Goal: Task Accomplishment & Management: Manage account settings

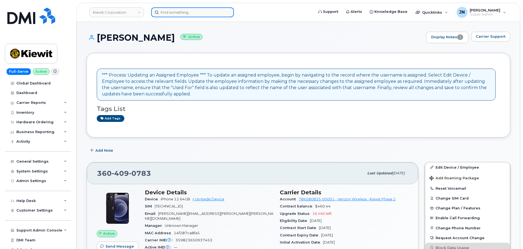
paste input "[PERSON_NAME]"
click at [188, 11] on input "Teresa Leone" at bounding box center [192, 12] width 83 height 10
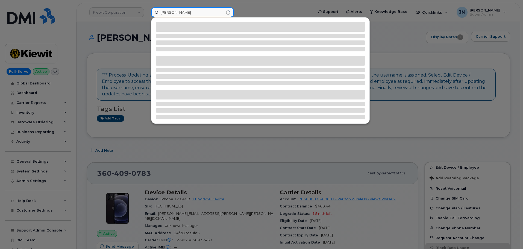
type input "Teresa Leone"
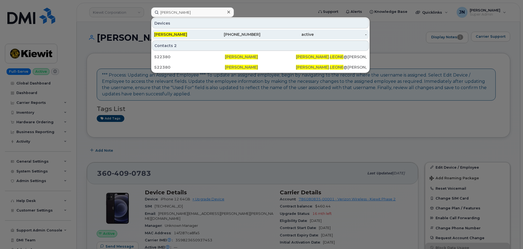
click at [217, 33] on div "206-437-5292" at bounding box center [233, 34] width 53 height 5
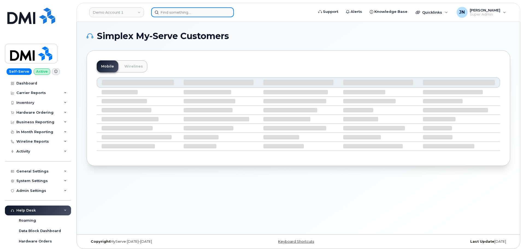
click at [200, 13] on input at bounding box center [192, 12] width 83 height 10
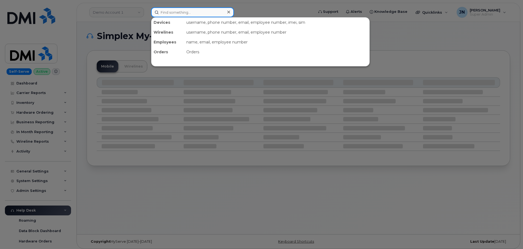
paste input "Nathan Condos"
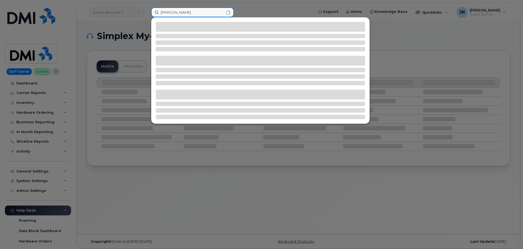
type input "Nathan Condos"
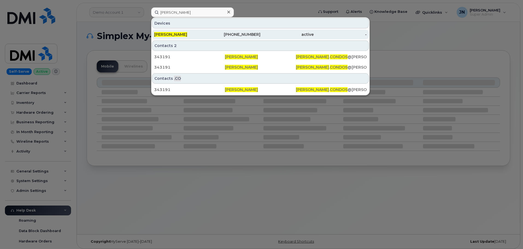
drag, startPoint x: 184, startPoint y: 34, endPoint x: 178, endPoint y: 35, distance: 6.3
click at [184, 34] on span "[PERSON_NAME]" at bounding box center [170, 34] width 33 height 5
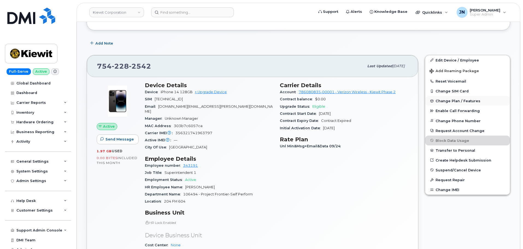
scroll to position [73, 0]
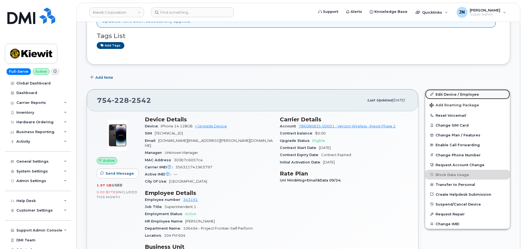
click at [459, 95] on link "Edit Device / Employee" at bounding box center [467, 94] width 85 height 10
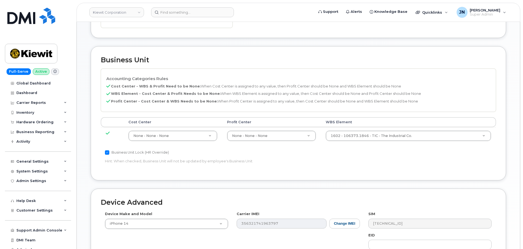
scroll to position [203, 0]
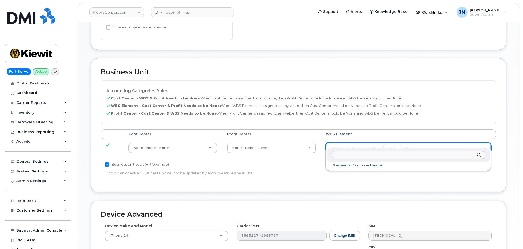
click at [368, 154] on input "text" at bounding box center [408, 155] width 154 height 8
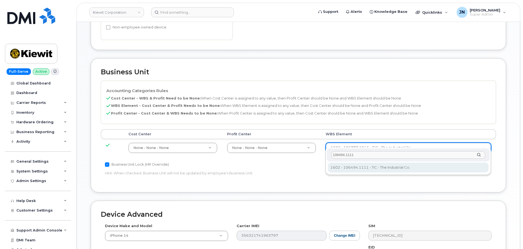
type input "106494.1111"
type input "35946483"
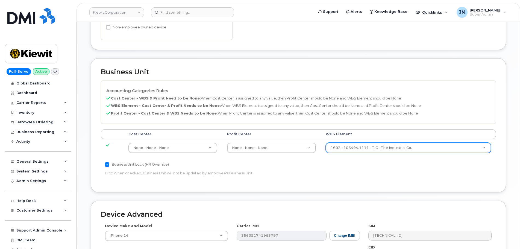
click at [316, 171] on p "Hint: When checked, Business Unit will not be updated by employee's Business Un…" at bounding box center [232, 173] width 255 height 5
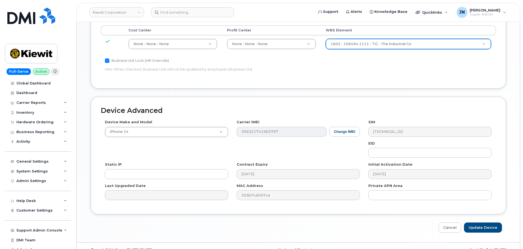
scroll to position [313, 0]
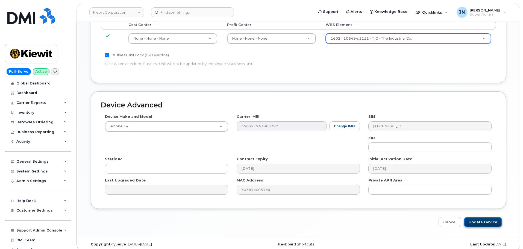
click at [482, 217] on input "Update Device" at bounding box center [483, 222] width 38 height 10
type input "Saving..."
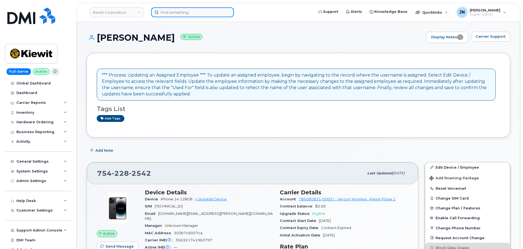
paste input "[PERSON_NAME]"
click at [199, 13] on input at bounding box center [192, 12] width 83 height 10
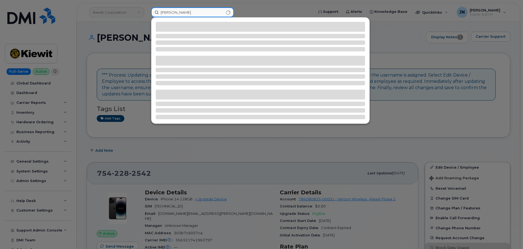
drag, startPoint x: 161, startPoint y: 13, endPoint x: 162, endPoint y: 16, distance: 4.0
click at [162, 13] on input "[PERSON_NAME]" at bounding box center [192, 12] width 83 height 10
type input "[PERSON_NAME]"
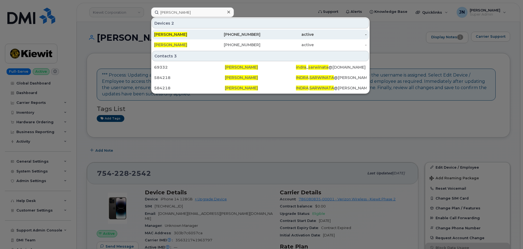
click at [221, 35] on div "[PHONE_NUMBER]" at bounding box center [233, 34] width 53 height 5
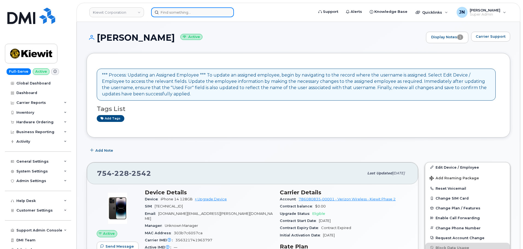
click at [182, 9] on input at bounding box center [192, 12] width 83 height 10
paste input "[PERSON_NAME]"
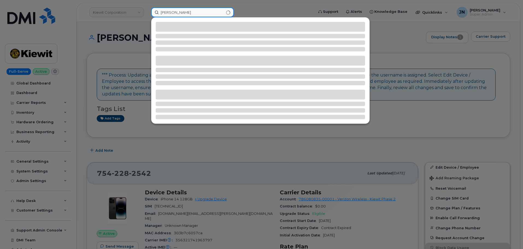
type input "[PERSON_NAME]"
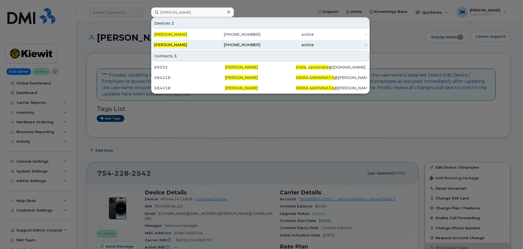
click at [235, 44] on div "587-832-0577" at bounding box center [233, 44] width 53 height 5
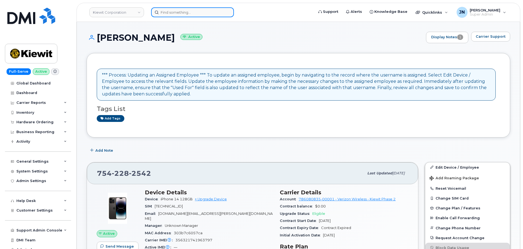
click at [178, 14] on input at bounding box center [192, 12] width 83 height 10
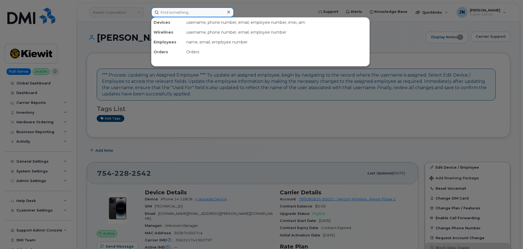
paste input "[URL][DOMAIN_NAME]"
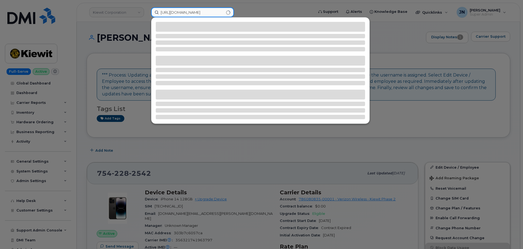
click at [195, 13] on input "https://myserve.ca/customer/10935/devices/1171915" at bounding box center [192, 12] width 83 height 10
click at [196, 13] on input "https://myserve.ca/customer/10935/devices/1171915" at bounding box center [192, 12] width 83 height 10
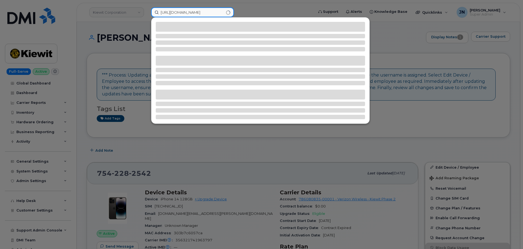
click at [196, 13] on input "https://myserve.ca/customer/10935/devices/1171915" at bounding box center [192, 12] width 83 height 10
paste input "[PERSON_NAME]"
type input "[PERSON_NAME]"
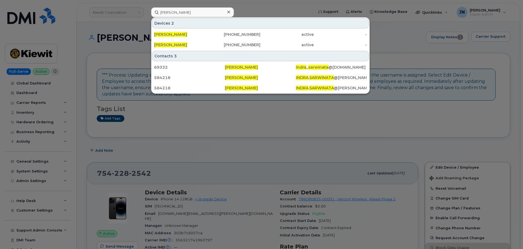
drag, startPoint x: 194, startPoint y: 34, endPoint x: 241, endPoint y: 7, distance: 54.3
click at [194, 34] on div "[PERSON_NAME]" at bounding box center [180, 34] width 53 height 5
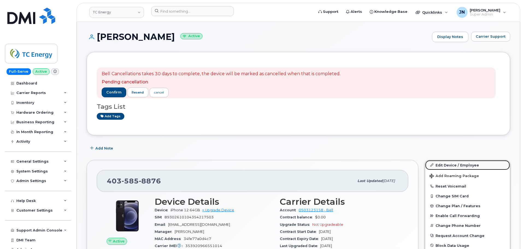
click at [459, 165] on link "Edit Device / Employee" at bounding box center [467, 165] width 85 height 10
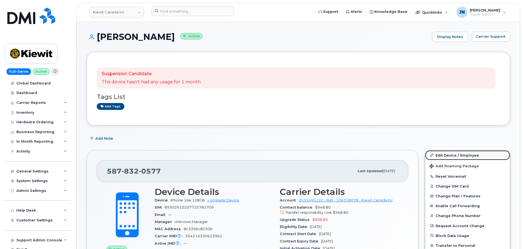
click at [459, 156] on link "Edit Device / Employee" at bounding box center [467, 155] width 85 height 10
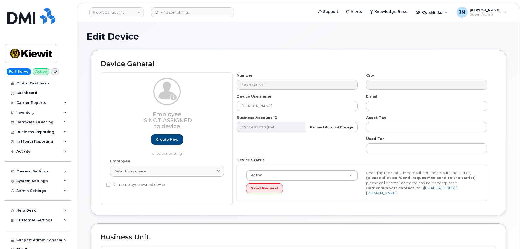
select select "14059"
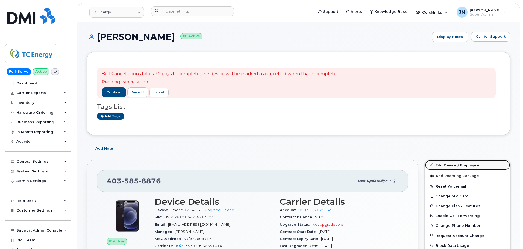
click at [439, 166] on link "Edit Device / Employee" at bounding box center [467, 165] width 85 height 10
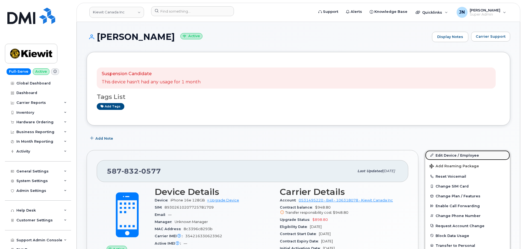
click at [443, 155] on link "Edit Device / Employee" at bounding box center [467, 155] width 85 height 10
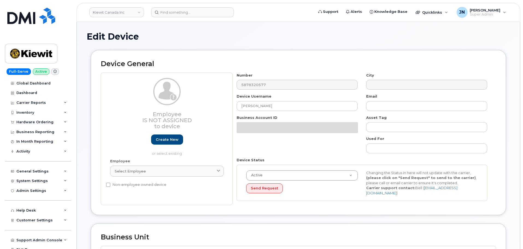
select select "14059"
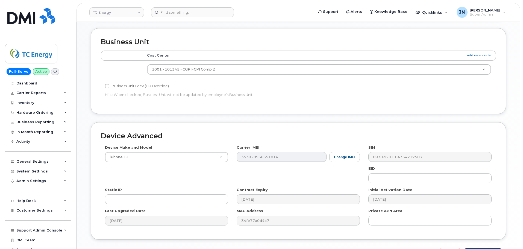
scroll to position [191, 0]
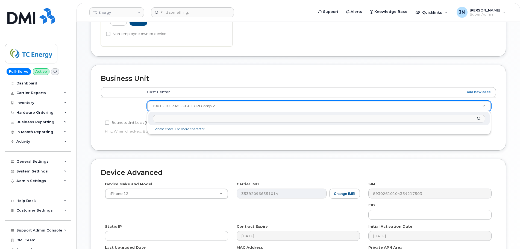
type input "106299.2142"
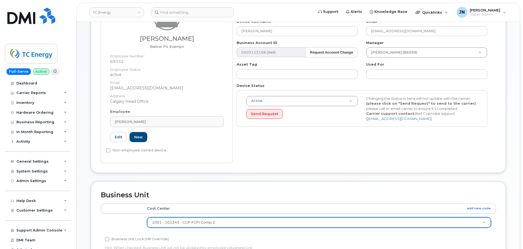
scroll to position [0, 0]
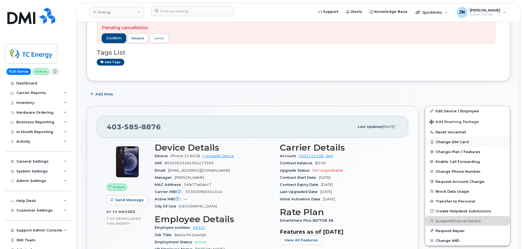
scroll to position [53, 0]
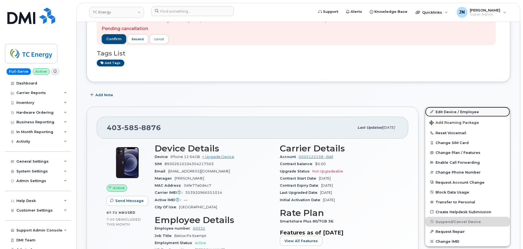
click at [452, 111] on link "Edit Device / Employee" at bounding box center [467, 112] width 85 height 10
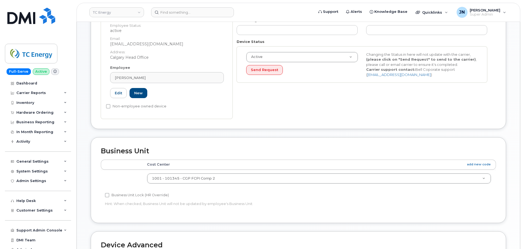
scroll to position [119, 0]
click at [108, 195] on input "Business Unit Lock (HR Override)" at bounding box center [107, 195] width 4 height 4
checkbox input "true"
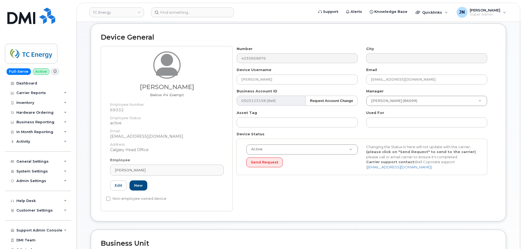
scroll to position [0, 0]
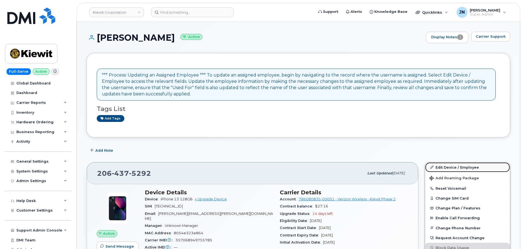
click at [455, 168] on link "Edit Device / Employee" at bounding box center [467, 167] width 85 height 10
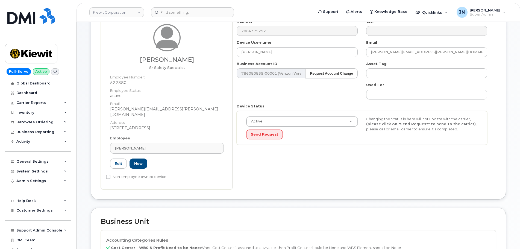
scroll to position [182, 0]
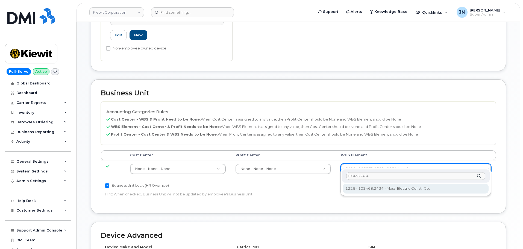
type input "103468.2434"
type input "29949677"
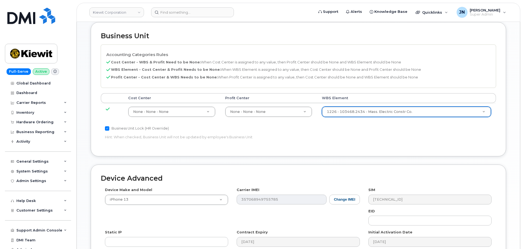
scroll to position [313, 0]
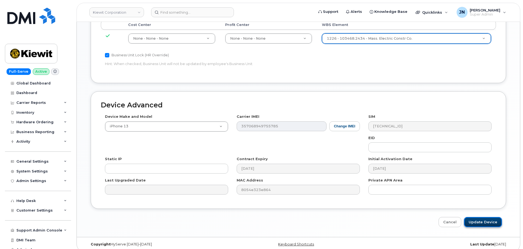
click at [487, 219] on input "Update Device" at bounding box center [483, 222] width 38 height 10
type input "Saving..."
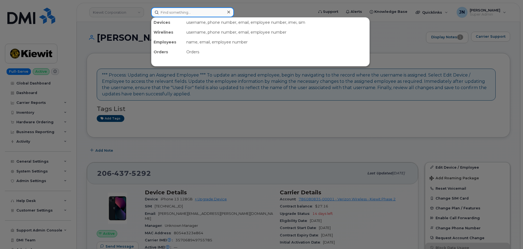
paste input "[PERSON_NAME]"
click at [196, 14] on input "[PERSON_NAME]" at bounding box center [192, 12] width 83 height 10
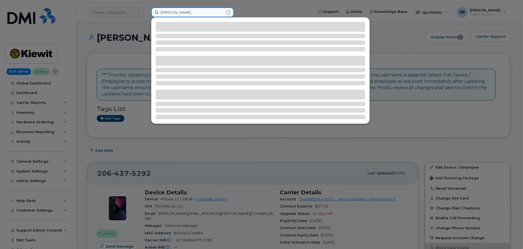
click at [162, 10] on input "[PERSON_NAME]" at bounding box center [192, 12] width 83 height 10
type input "[PERSON_NAME]"
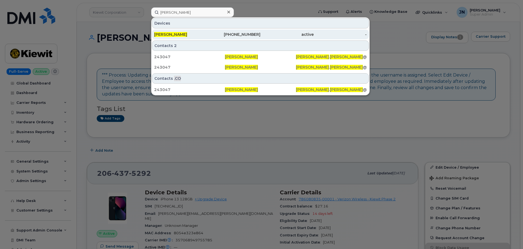
click at [257, 36] on div "760-271-8193" at bounding box center [233, 34] width 53 height 5
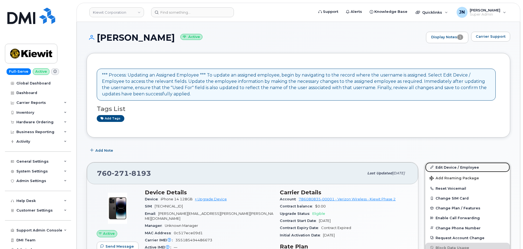
click at [461, 170] on link "Edit Device / Employee" at bounding box center [467, 167] width 85 height 10
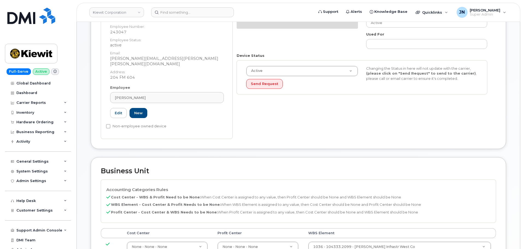
scroll to position [182, 0]
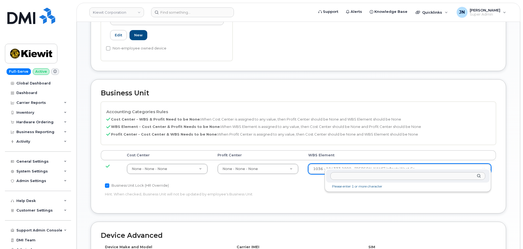
click at [402, 178] on input "text" at bounding box center [407, 176] width 155 height 8
paste input "106494.1111"
type input "106494.1111"
type input "35946483"
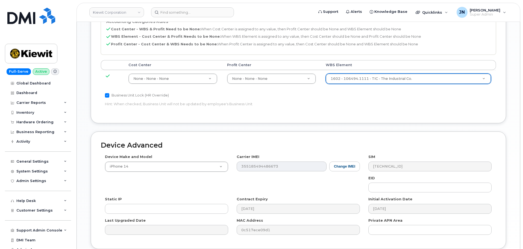
scroll to position [313, 0]
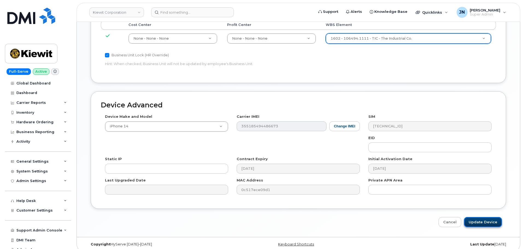
click at [487, 219] on input "Update Device" at bounding box center [483, 222] width 38 height 10
type input "Saving..."
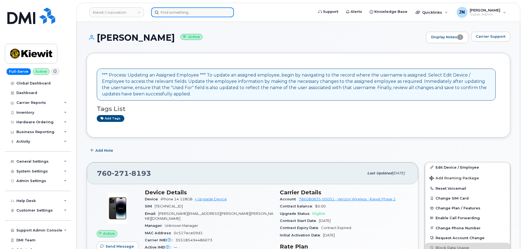
click at [166, 10] on input at bounding box center [192, 12] width 83 height 10
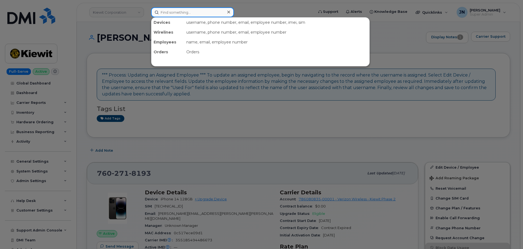
paste input "[PERSON_NAME]"
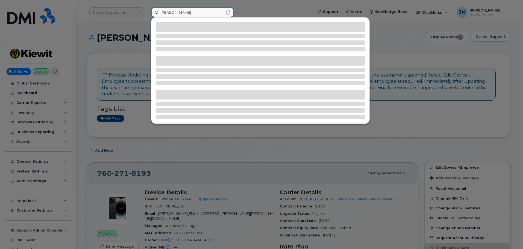
type input "Jomari Dodd"
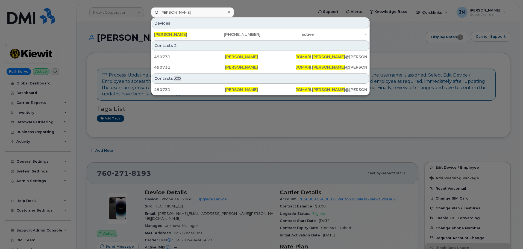
drag, startPoint x: 208, startPoint y: 34, endPoint x: 230, endPoint y: 40, distance: 22.1
click at [208, 34] on div "903-715-6547" at bounding box center [233, 34] width 53 height 5
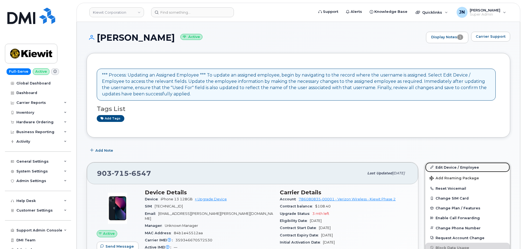
drag, startPoint x: 454, startPoint y: 169, endPoint x: 450, endPoint y: 169, distance: 4.9
click at [454, 169] on link "Edit Device / Employee" at bounding box center [467, 167] width 85 height 10
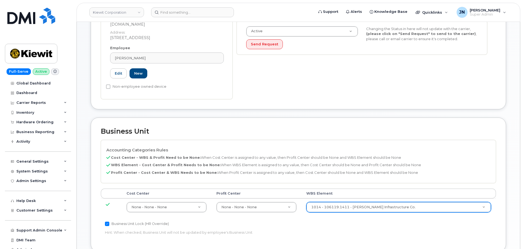
scroll to position [219, 0]
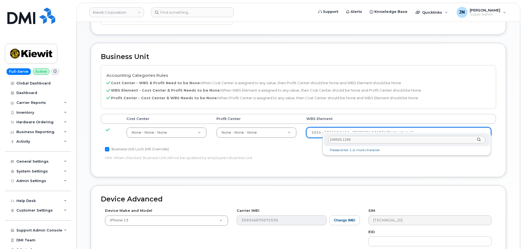
click at [366, 141] on input "106503.1169" at bounding box center [406, 140] width 157 height 8
type input "106503.1169"
type input "35913269"
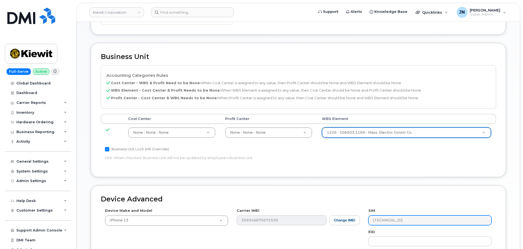
scroll to position [313, 0]
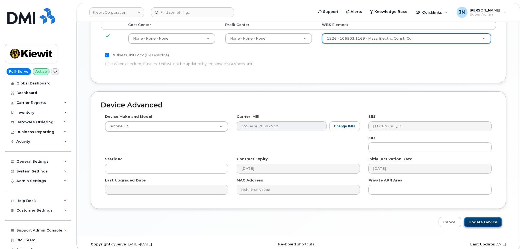
click at [484, 217] on input "Update Device" at bounding box center [483, 222] width 38 height 10
type input "Saving..."
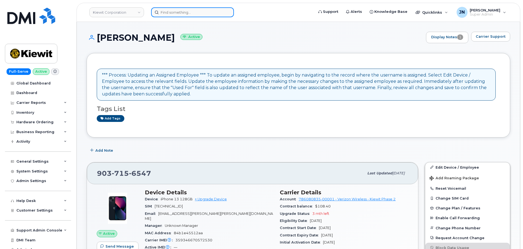
paste input "[PERSON_NAME]"
click at [167, 11] on input at bounding box center [192, 12] width 83 height 10
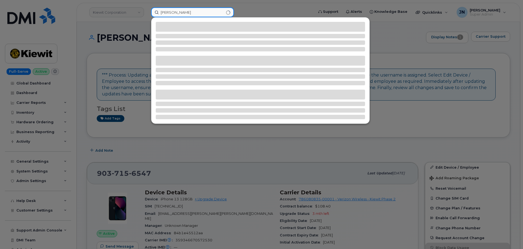
type input "[PERSON_NAME]"
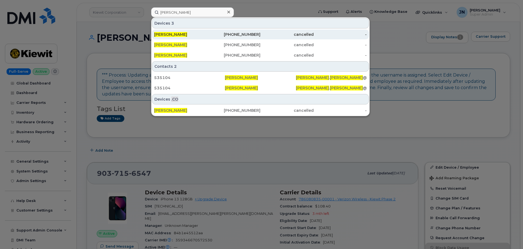
click at [178, 35] on span "[PERSON_NAME]" at bounding box center [170, 34] width 33 height 5
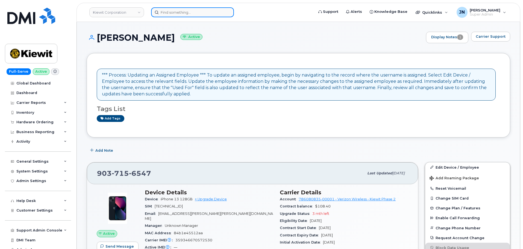
paste input "[PERSON_NAME]"
click at [179, 13] on input at bounding box center [192, 12] width 83 height 10
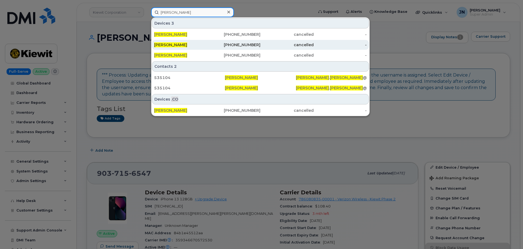
type input "[PERSON_NAME]"
click at [183, 48] on div "[PERSON_NAME]" at bounding box center [180, 45] width 53 height 10
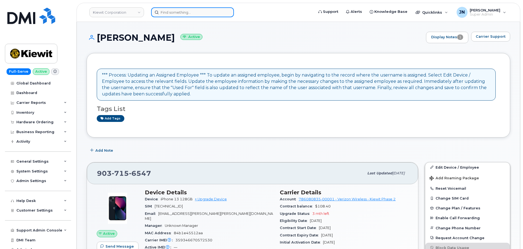
click at [177, 11] on input at bounding box center [192, 12] width 83 height 10
paste input "[PERSON_NAME]"
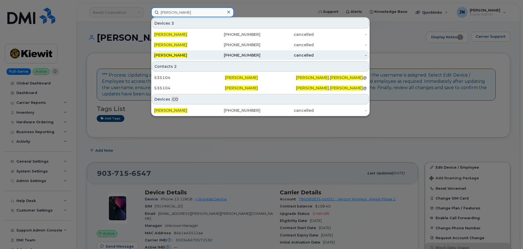
type input "[PERSON_NAME]"
click at [200, 57] on div "[PERSON_NAME]" at bounding box center [180, 54] width 53 height 5
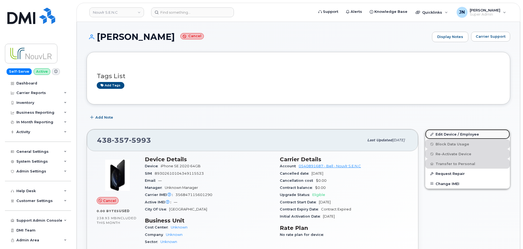
click at [443, 132] on link "Edit Device / Employee" at bounding box center [467, 134] width 85 height 10
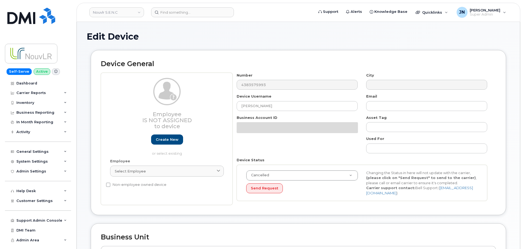
select select "4266195"
select select "4266196"
select select "4266197"
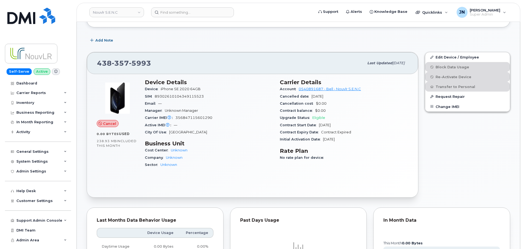
scroll to position [73, 0]
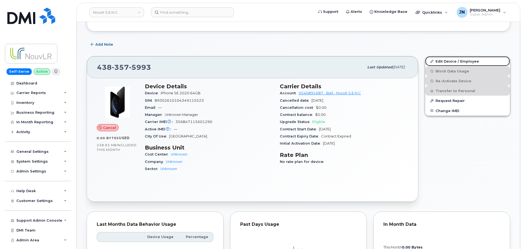
click at [468, 62] on link "Edit Device / Employee" at bounding box center [467, 61] width 85 height 10
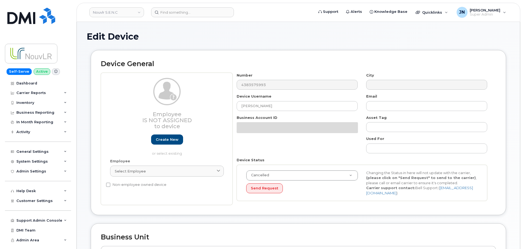
select select "4266195"
select select "4266196"
select select "4266197"
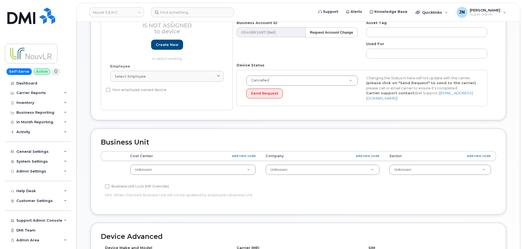
scroll to position [109, 0]
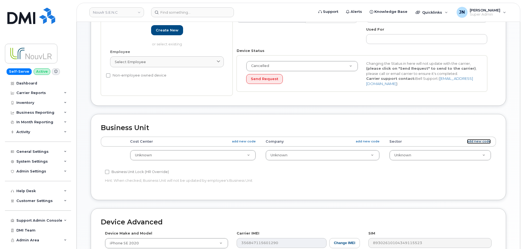
click at [483, 141] on link "add new code" at bounding box center [479, 141] width 24 height 5
click at [371, 140] on link "add new code" at bounding box center [368, 141] width 24 height 5
click at [239, 139] on link "add new code" at bounding box center [244, 141] width 24 height 5
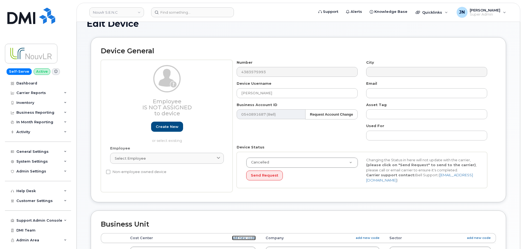
scroll to position [0, 0]
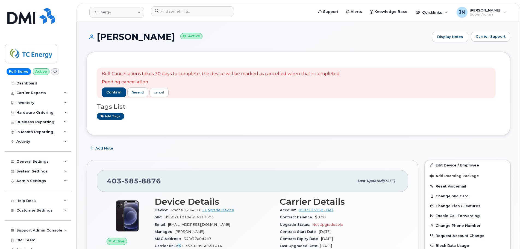
drag, startPoint x: 97, startPoint y: 37, endPoint x: 154, endPoint y: 36, distance: 56.8
click at [168, 38] on h1 "[PERSON_NAME] Active" at bounding box center [258, 37] width 343 height 10
copy h1 "[PERSON_NAME]"
click at [333, 45] on div "Indra Sarwinata Active Display Notes Carrier Support" at bounding box center [299, 42] width 424 height 20
click at [465, 165] on link "Edit Device / Employee" at bounding box center [467, 165] width 85 height 10
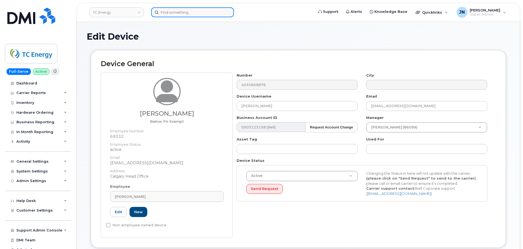
click at [177, 11] on input at bounding box center [192, 12] width 83 height 10
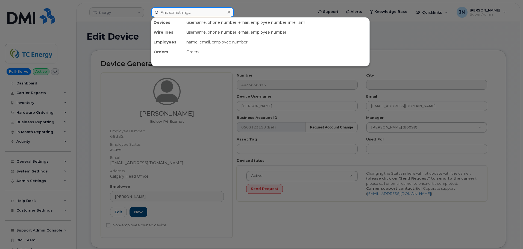
click at [181, 12] on input at bounding box center [192, 12] width 83 height 10
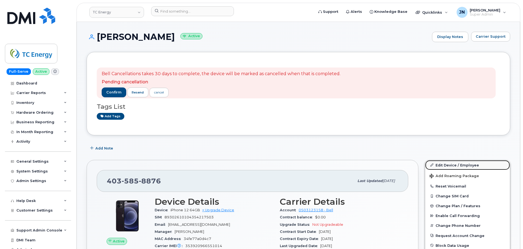
drag, startPoint x: 460, startPoint y: 165, endPoint x: 443, endPoint y: 163, distance: 17.3
click at [460, 165] on link "Edit Device / Employee" at bounding box center [467, 165] width 85 height 10
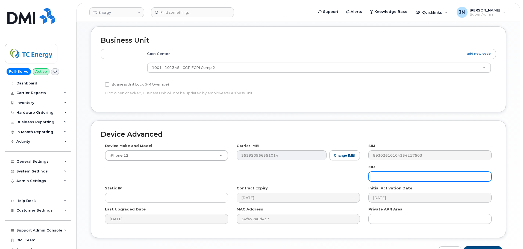
scroll to position [219, 0]
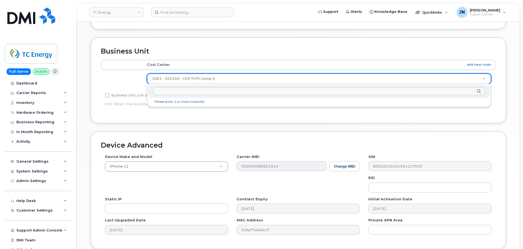
click at [337, 91] on input "text" at bounding box center [319, 91] width 333 height 8
click at [168, 90] on input "[PERSON_NAME]" at bounding box center [319, 91] width 333 height 8
click at [168, 91] on input "[PERSON_NAME]" at bounding box center [319, 91] width 333 height 8
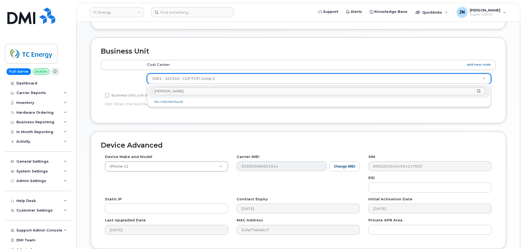
click at [168, 91] on input "[PERSON_NAME]" at bounding box center [319, 91] width 333 height 8
paste input "106299.2142"
drag, startPoint x: 169, startPoint y: 90, endPoint x: 195, endPoint y: 94, distance: 26.2
click at [195, 94] on input "106299.2142" at bounding box center [319, 91] width 333 height 8
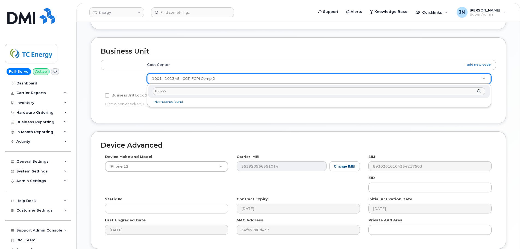
type input "106299"
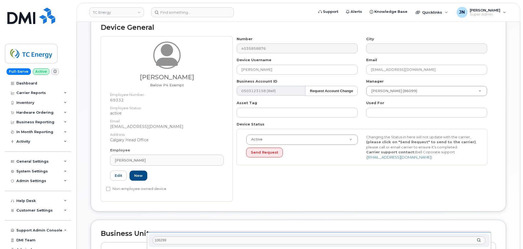
scroll to position [0, 0]
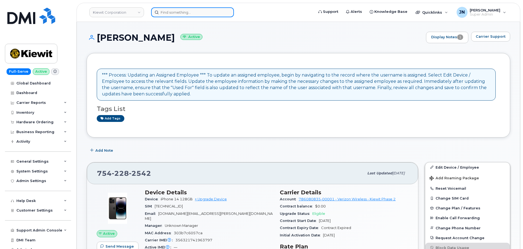
click at [181, 13] on input at bounding box center [192, 12] width 83 height 10
paste input "[PERSON_NAME]"
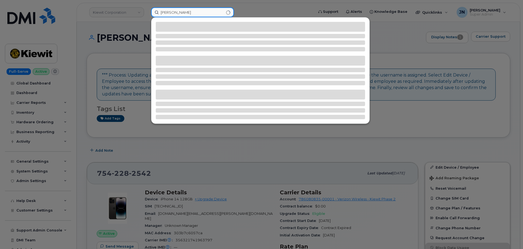
type input "[PERSON_NAME]"
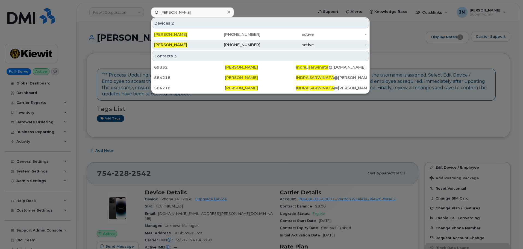
click at [196, 44] on div "[PERSON_NAME]" at bounding box center [180, 44] width 53 height 5
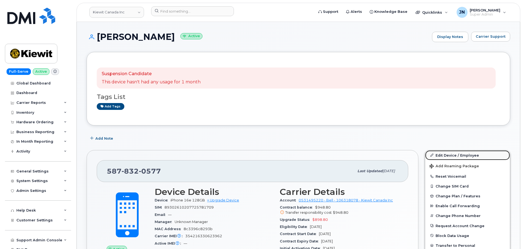
click at [447, 155] on link "Edit Device / Employee" at bounding box center [467, 155] width 85 height 10
click at [450, 156] on link "Edit Device / Employee" at bounding box center [467, 155] width 85 height 10
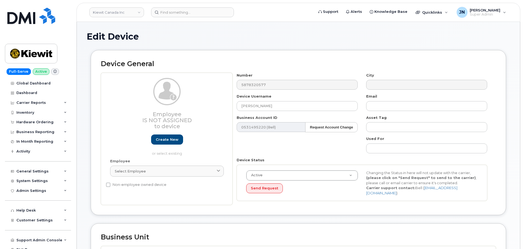
select select "14059"
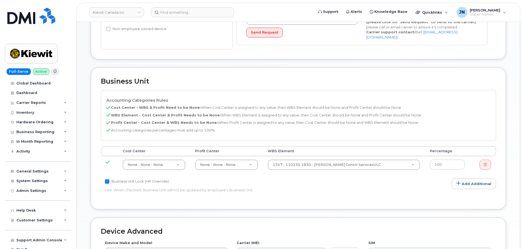
scroll to position [182, 0]
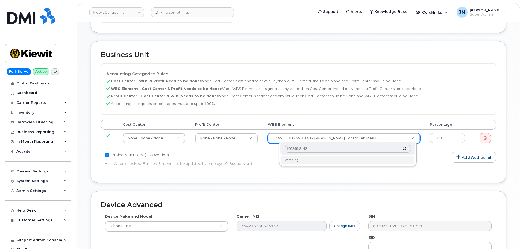
click at [337, 145] on input "106299.2142" at bounding box center [348, 149] width 126 height 8
type input "106299.2142"
type input "35135699"
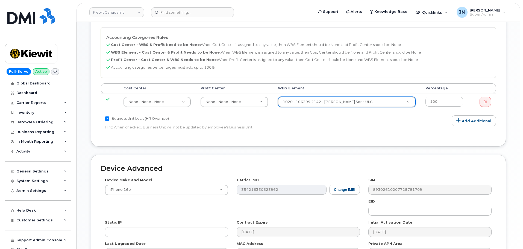
scroll to position [285, 0]
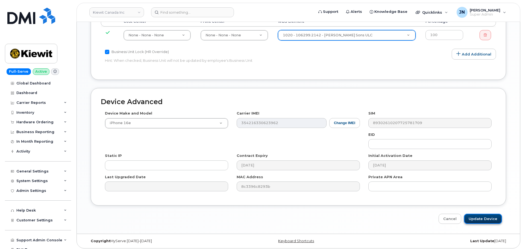
click at [484, 214] on input "Update Device" at bounding box center [483, 219] width 38 height 10
type input "Saving..."
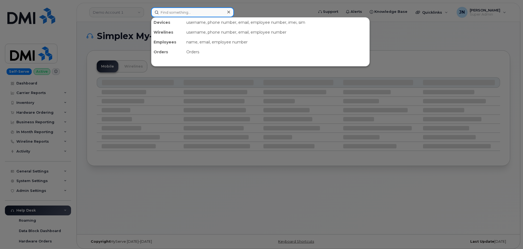
click at [173, 11] on input at bounding box center [192, 12] width 83 height 10
paste input "[PERSON_NAME] II"
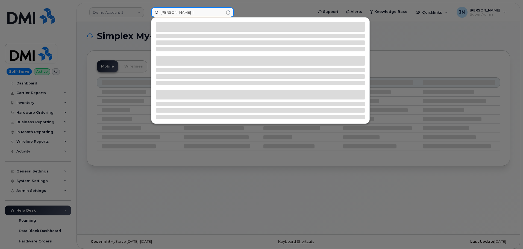
type input "[PERSON_NAME] II"
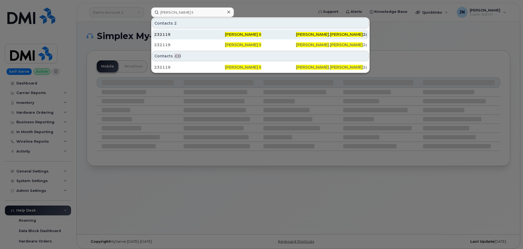
click at [226, 34] on span "[PERSON_NAME] II" at bounding box center [243, 34] width 36 height 5
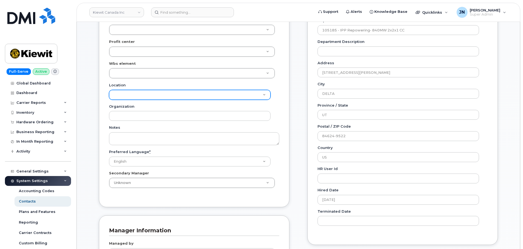
scroll to position [182, 0]
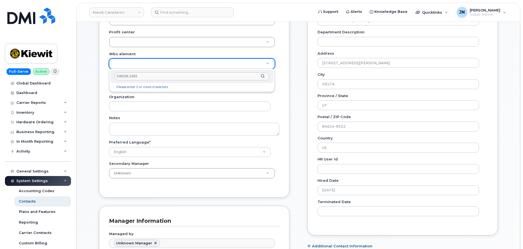
click at [144, 77] on input "106256.2393" at bounding box center [192, 76] width 154 height 8
type input "106256.2393"
type input "33919575"
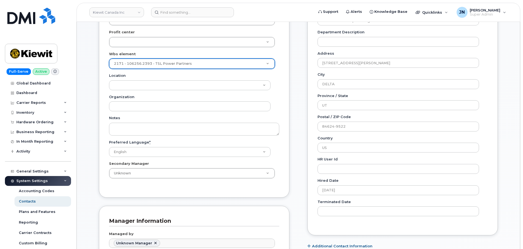
scroll to position [364, 0]
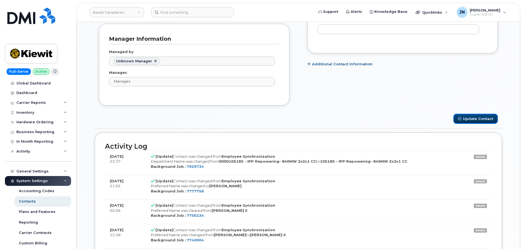
drag, startPoint x: 472, startPoint y: 119, endPoint x: 317, endPoint y: 128, distance: 156.1
click at [472, 119] on button "Update Contact" at bounding box center [475, 119] width 45 height 10
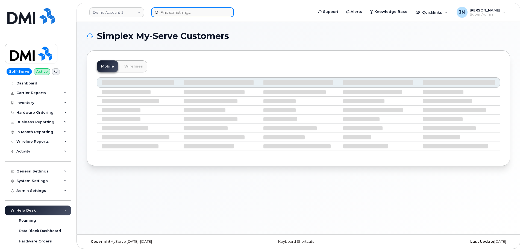
click at [180, 10] on input at bounding box center [192, 12] width 83 height 10
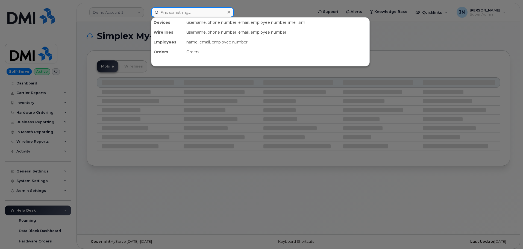
paste input "Larry Bowman II"
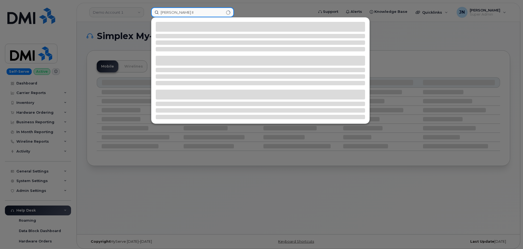
type input "Larry Bowman II"
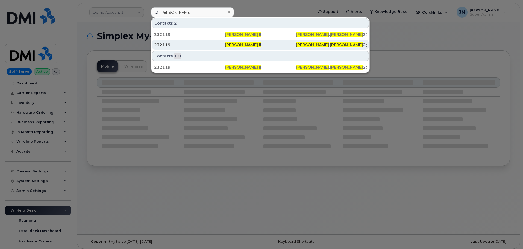
click at [202, 45] on div "232119" at bounding box center [189, 44] width 71 height 5
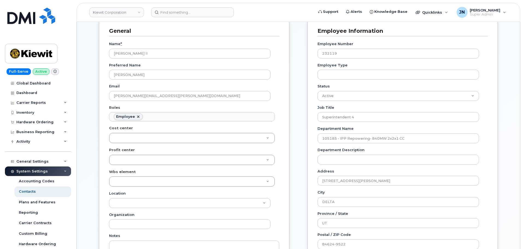
scroll to position [73, 0]
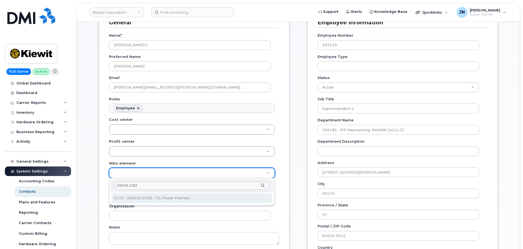
type input "106256.2393"
type input "33924559"
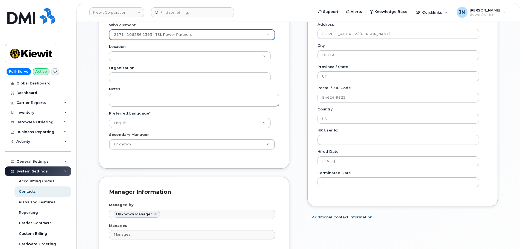
scroll to position [292, 0]
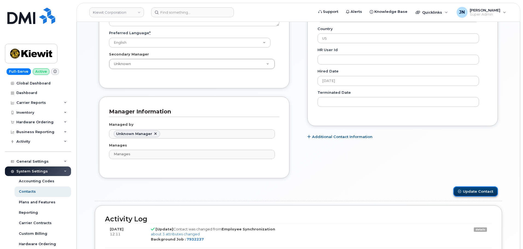
click at [479, 192] on button "Update Contact" at bounding box center [475, 191] width 45 height 10
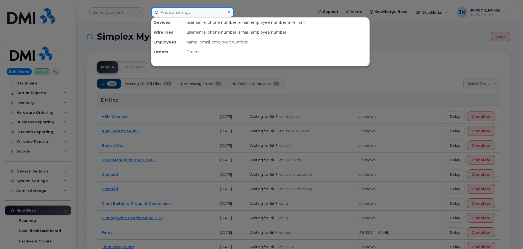
click at [188, 11] on input at bounding box center [192, 12] width 83 height 10
paste input "[PERSON_NAME]"
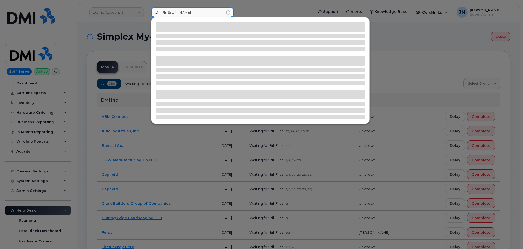
type input "[PERSON_NAME]"
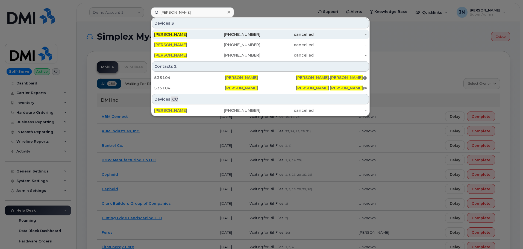
click at [234, 35] on div "438-357-5993" at bounding box center [233, 34] width 53 height 5
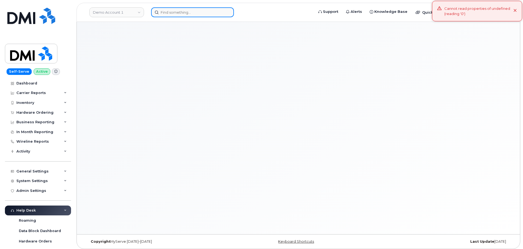
click at [192, 12] on input at bounding box center [192, 12] width 83 height 10
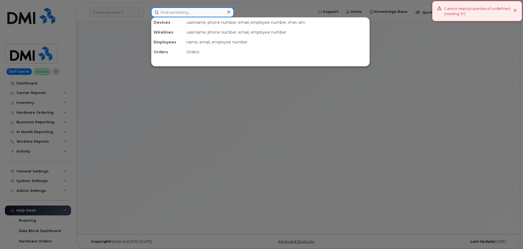
paste input "[PERSON_NAME]"
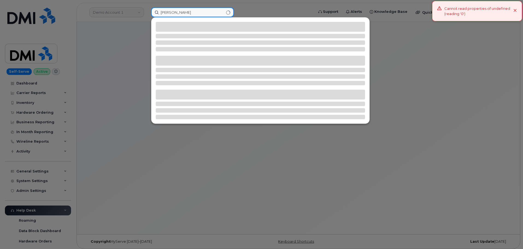
type input "[PERSON_NAME]"
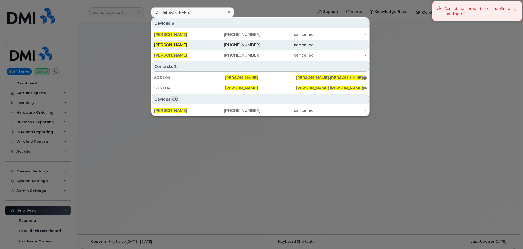
click at [205, 43] on div "[PERSON_NAME]" at bounding box center [180, 44] width 53 height 5
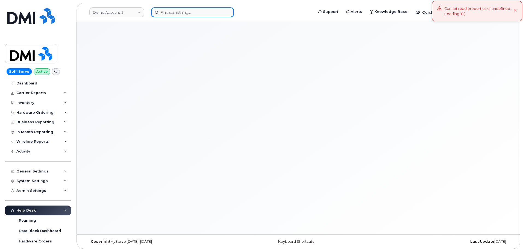
drag, startPoint x: 0, startPoint y: 0, endPoint x: 184, endPoint y: 11, distance: 184.0
click at [184, 11] on input at bounding box center [192, 12] width 83 height 10
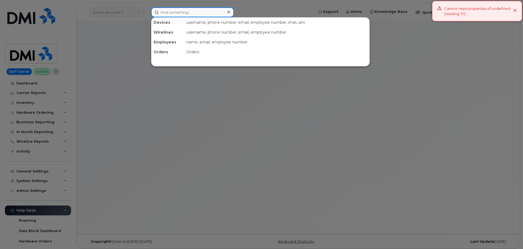
paste input "[PERSON_NAME]"
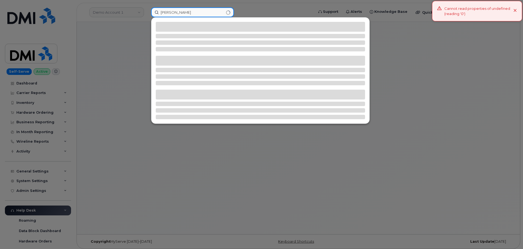
type input "[PERSON_NAME]"
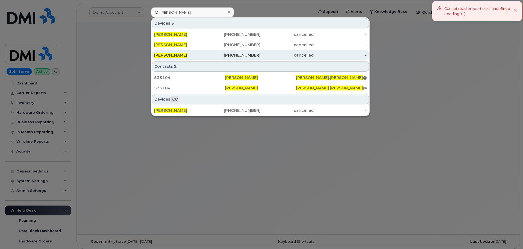
click at [209, 55] on div "[PHONE_NUMBER]" at bounding box center [233, 54] width 53 height 5
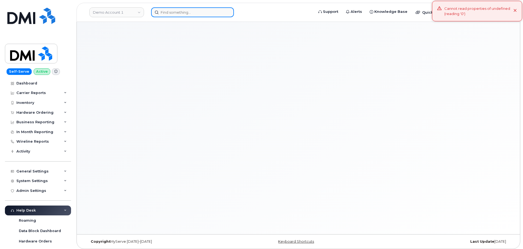
click at [183, 11] on input at bounding box center [192, 12] width 83 height 10
paste input "[PERSON_NAME]"
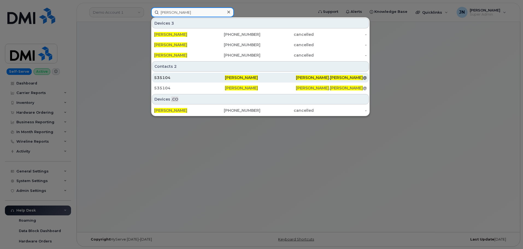
scroll to position [3, 0]
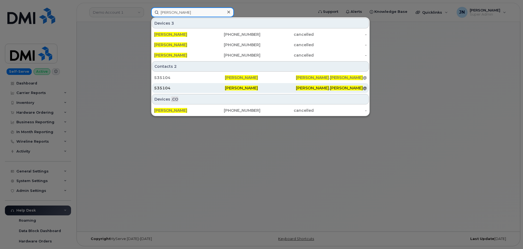
type input "[PERSON_NAME]"
click at [244, 89] on span "[PERSON_NAME]" at bounding box center [241, 88] width 33 height 5
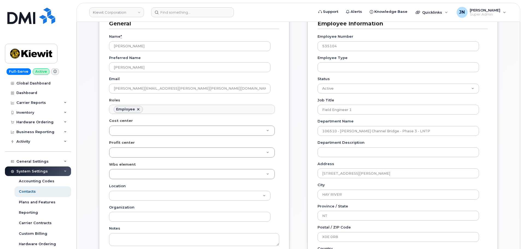
scroll to position [109, 0]
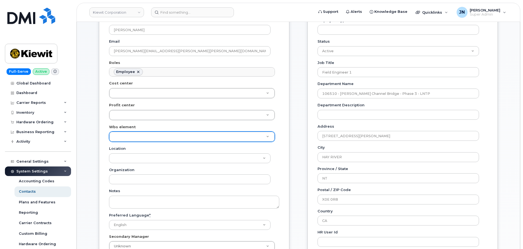
paste input "106510.1185"
type input "106510.1185"
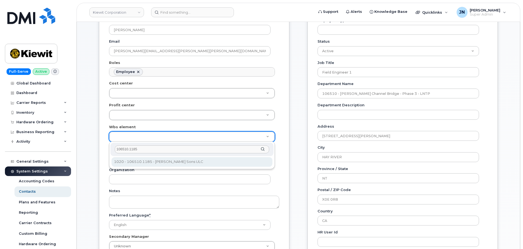
type input "106510.1185"
type input "36126767"
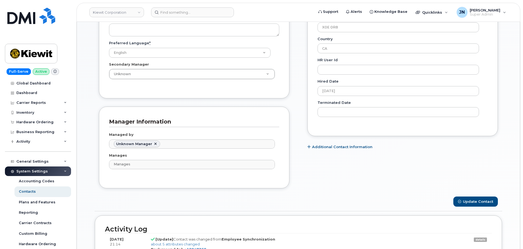
scroll to position [401, 0]
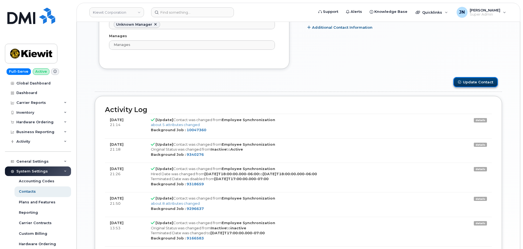
drag, startPoint x: 487, startPoint y: 82, endPoint x: 463, endPoint y: 81, distance: 24.0
click at [487, 82] on button "Update Contact" at bounding box center [475, 82] width 45 height 10
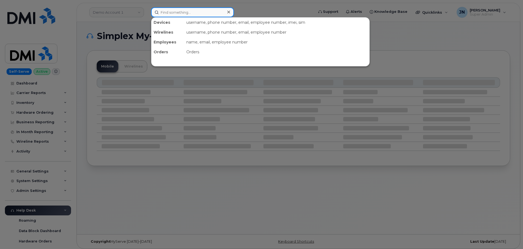
paste input "[PERSON_NAME]"
click at [191, 13] on input "[PERSON_NAME]" at bounding box center [192, 12] width 83 height 10
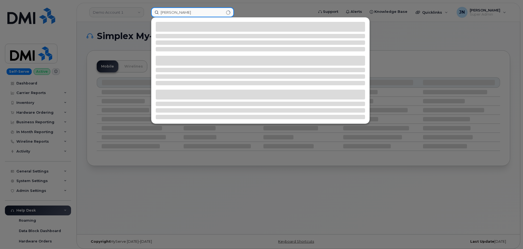
type input "[PERSON_NAME]"
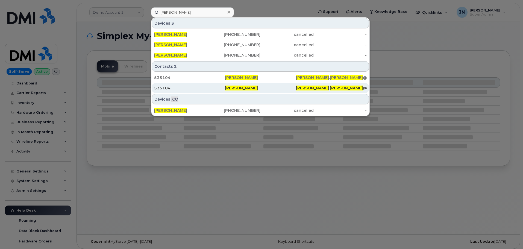
click at [193, 90] on div "535104" at bounding box center [189, 87] width 71 height 5
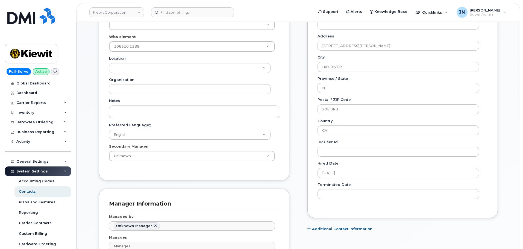
scroll to position [182, 0]
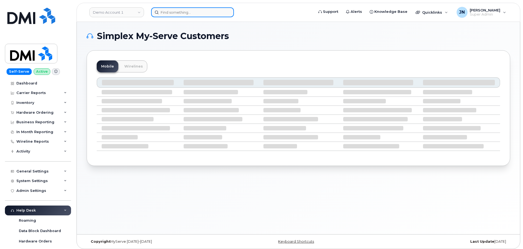
click at [176, 9] on input at bounding box center [192, 12] width 83 height 10
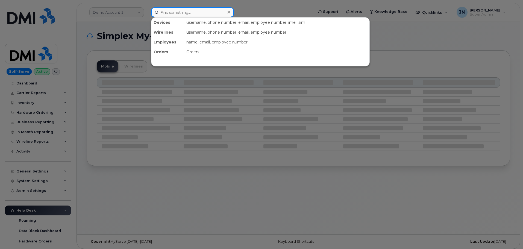
paste input "[PERSON_NAME]"
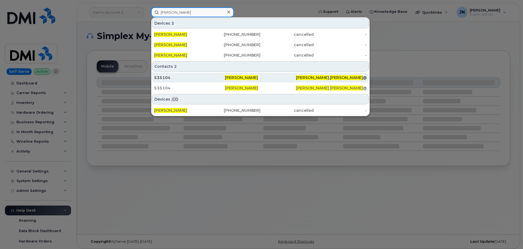
type input "[PERSON_NAME]"
click at [245, 78] on span "[PERSON_NAME]" at bounding box center [241, 77] width 33 height 5
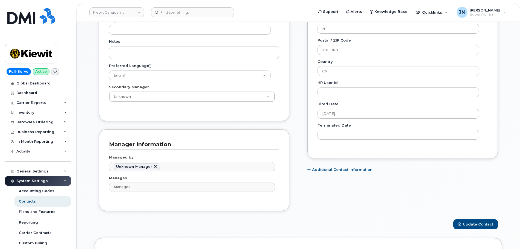
scroll to position [182, 0]
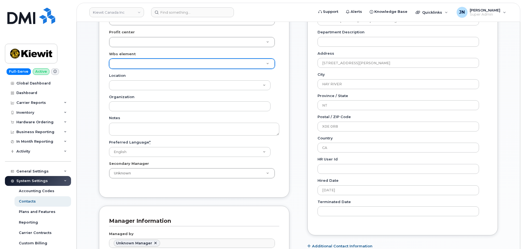
paste input "106510.1185"
type input "106510.1185"
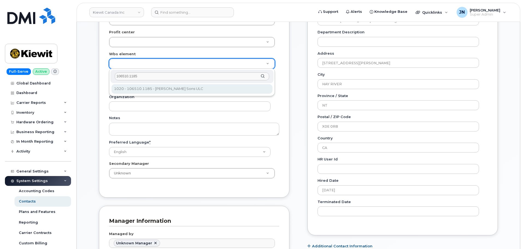
type input "106510.1185"
type input "36124029"
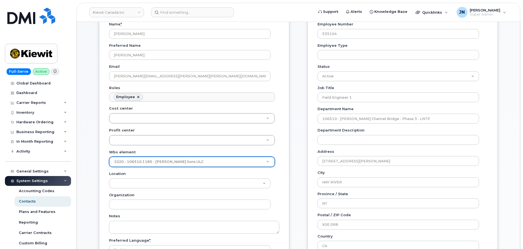
scroll to position [255, 0]
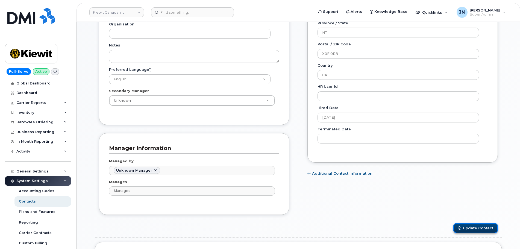
drag, startPoint x: 476, startPoint y: 226, endPoint x: 364, endPoint y: 139, distance: 141.9
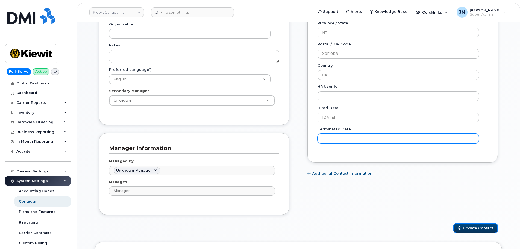
click at [476, 225] on button "Update Contact" at bounding box center [475, 228] width 45 height 10
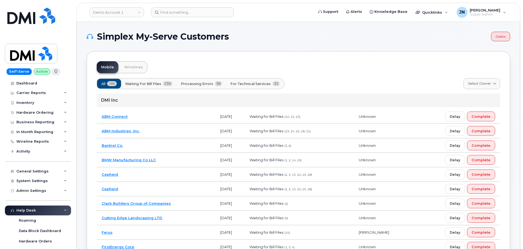
drag, startPoint x: 521, startPoint y: 42, endPoint x: 523, endPoint y: 52, distance: 9.5
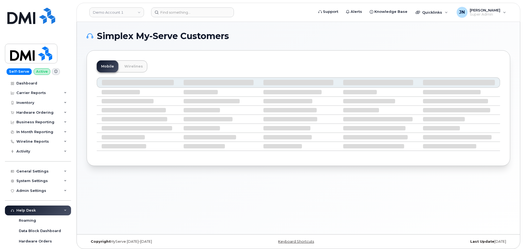
click at [189, 7] on header "Demo Account 1 Support Alerts Knowledge Base Quicklinks Suspend / Cancel Device…" at bounding box center [299, 12] width 444 height 19
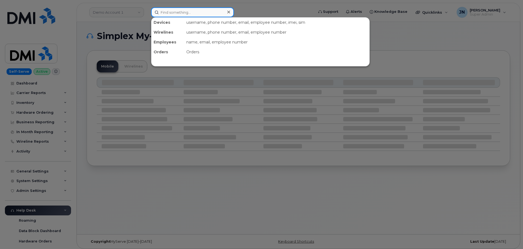
click at [186, 16] on input at bounding box center [192, 12] width 83 height 10
paste input "[PERSON_NAME]"
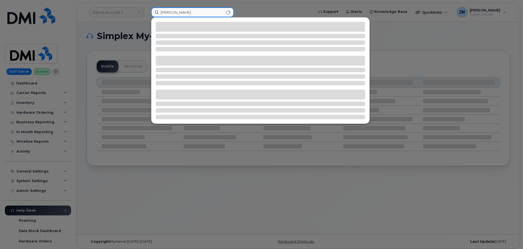
type input "[PERSON_NAME]"
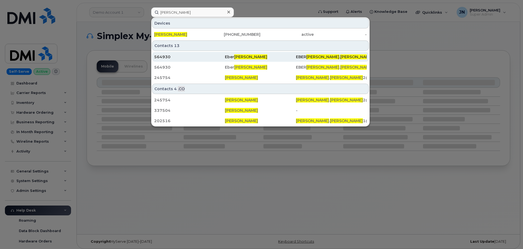
click at [259, 56] on span "[PERSON_NAME]" at bounding box center [250, 56] width 33 height 5
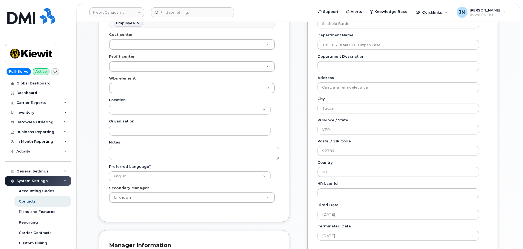
scroll to position [70, 0]
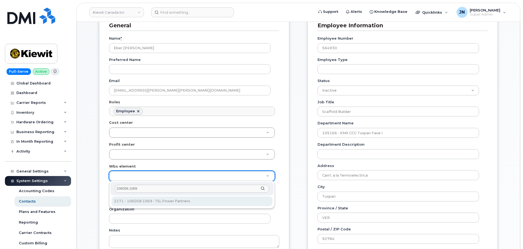
type input "106058.1069"
type input "33473881"
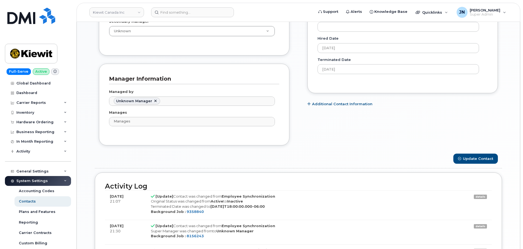
scroll to position [398, 0]
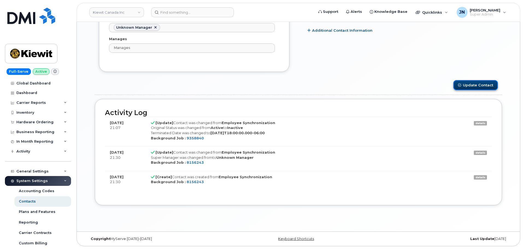
click at [488, 86] on button "Update Contact" at bounding box center [475, 85] width 45 height 10
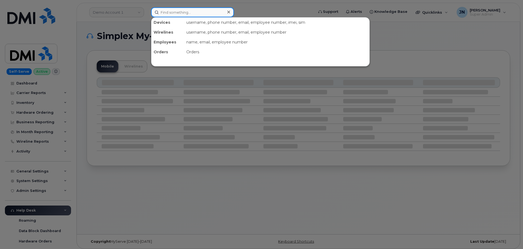
click at [187, 14] on input at bounding box center [192, 12] width 83 height 10
paste input "[PERSON_NAME]"
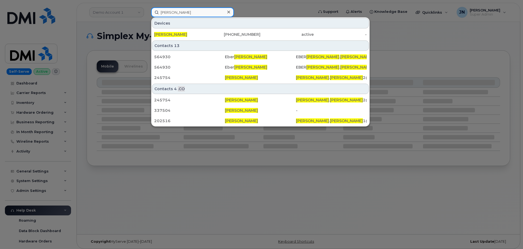
click at [187, 14] on input "[PERSON_NAME]" at bounding box center [192, 12] width 83 height 10
paste input "00245754"
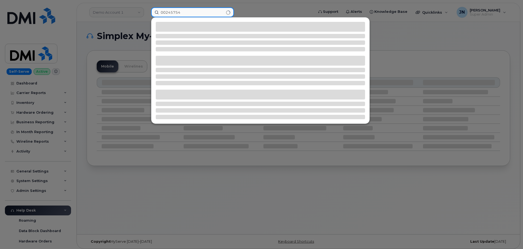
type input "00245754"
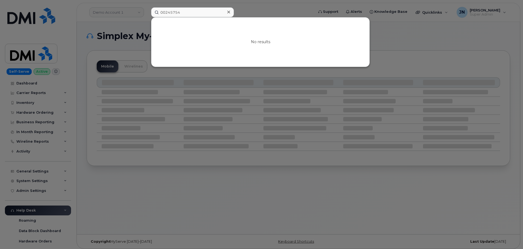
click at [227, 12] on div at bounding box center [229, 12] width 8 height 8
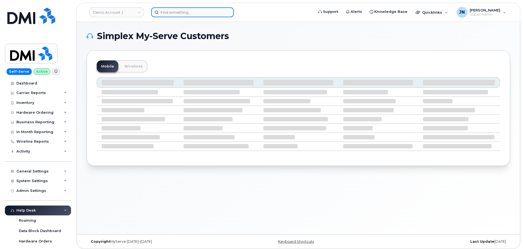
click at [196, 14] on input at bounding box center [192, 12] width 83 height 10
paste input "[PERSON_NAME]"
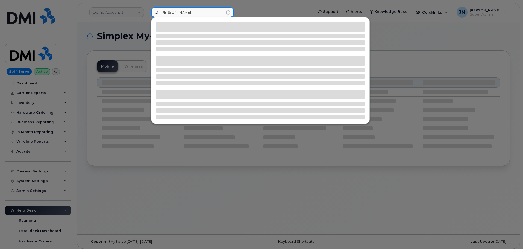
type input "[PERSON_NAME]"
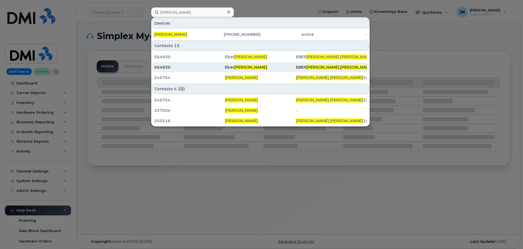
click at [196, 67] on div "564930" at bounding box center [189, 66] width 71 height 5
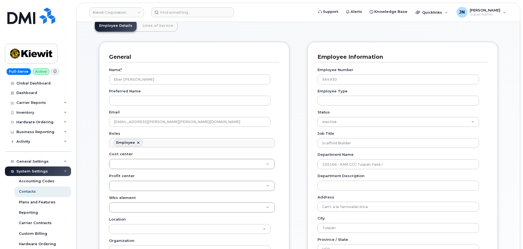
scroll to position [73, 0]
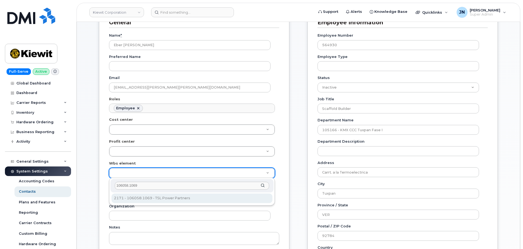
type input "106058.1069"
type input "33474431"
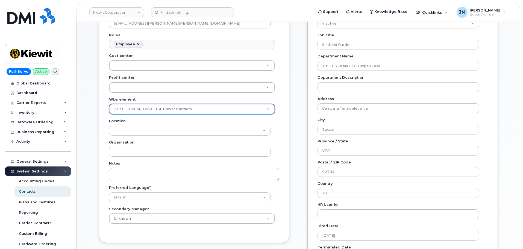
scroll to position [255, 0]
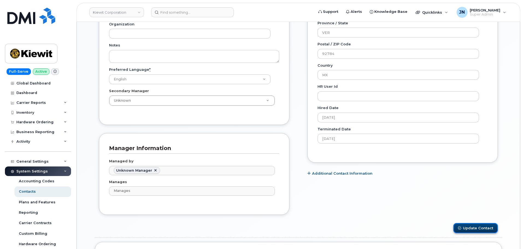
click at [495, 225] on button "Update Contact" at bounding box center [475, 228] width 45 height 10
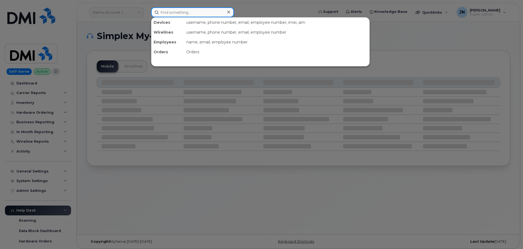
paste input "[PERSON_NAME]"
click at [196, 12] on input at bounding box center [192, 12] width 83 height 10
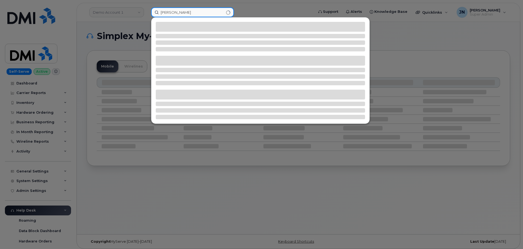
type input "[PERSON_NAME]"
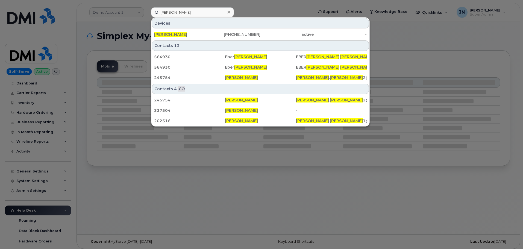
click at [164, 46] on div "Contacts 13" at bounding box center [260, 45] width 217 height 10
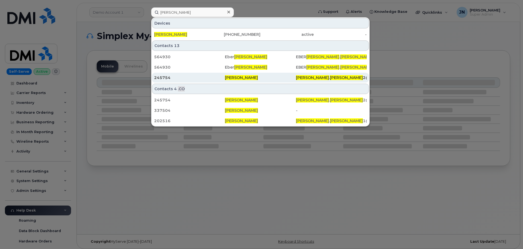
click at [164, 77] on div "245754" at bounding box center [189, 77] width 71 height 5
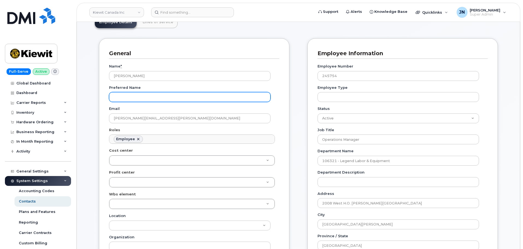
scroll to position [146, 0]
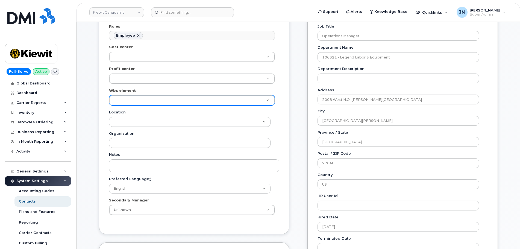
paste input "106058.1069"
type input "106058.1069"
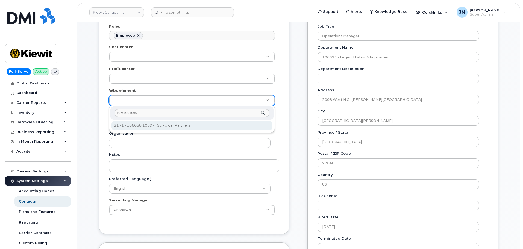
type input "106058.1069"
type input "33473881"
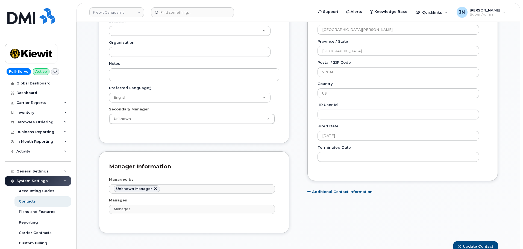
scroll to position [292, 0]
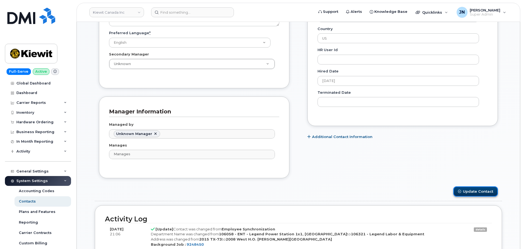
click at [485, 189] on button "Update Contact" at bounding box center [475, 191] width 45 height 10
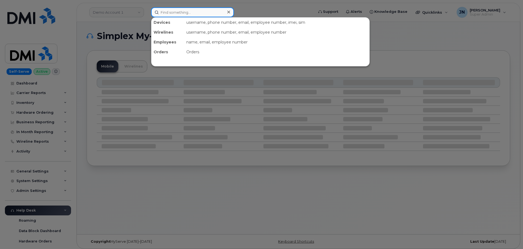
click at [167, 13] on input at bounding box center [192, 12] width 83 height 10
paste input "[PERSON_NAME]"
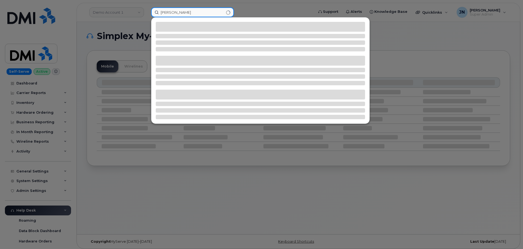
type input "[PERSON_NAME]"
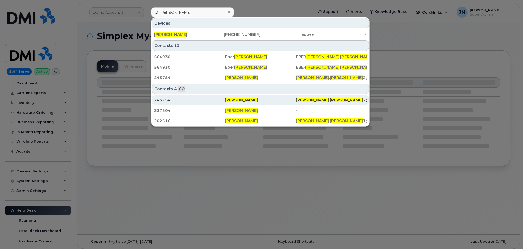
click at [246, 101] on span "[PERSON_NAME]" at bounding box center [241, 100] width 33 height 5
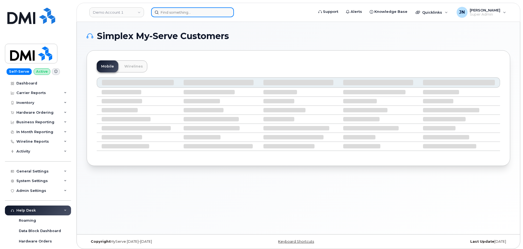
click at [186, 12] on input at bounding box center [192, 12] width 83 height 10
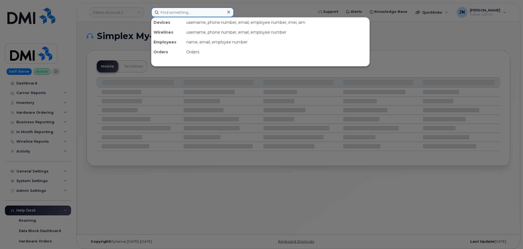
paste input "[PERSON_NAME]"
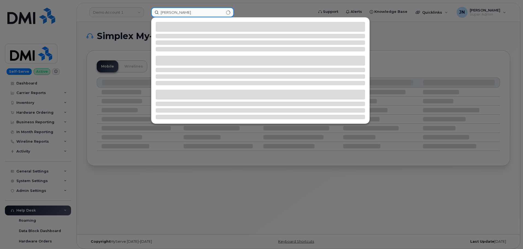
type input "[PERSON_NAME]"
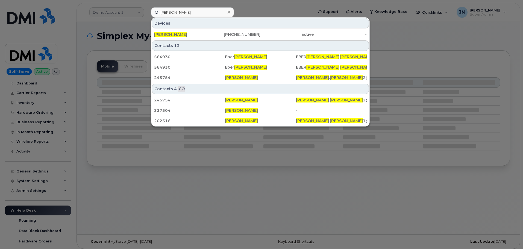
click at [125, 10] on div at bounding box center [261, 124] width 523 height 249
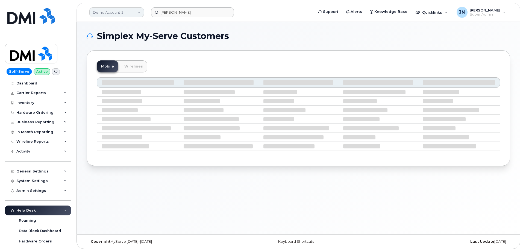
click at [126, 11] on link "Demo Account 1" at bounding box center [116, 12] width 55 height 10
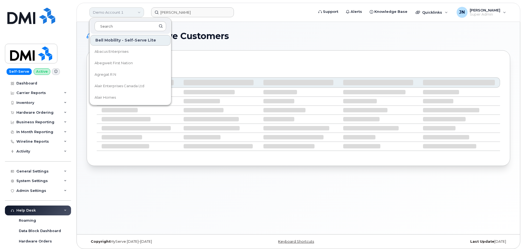
click at [127, 11] on link "Demo Account 1" at bounding box center [116, 12] width 55 height 10
click at [197, 13] on input "[PERSON_NAME]" at bounding box center [192, 12] width 83 height 10
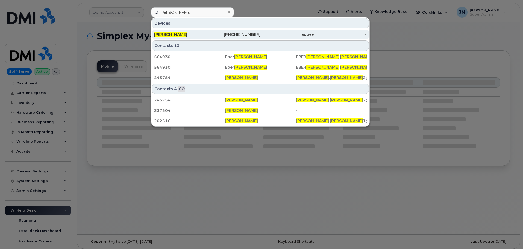
click at [231, 34] on div "[PHONE_NUMBER]" at bounding box center [233, 34] width 53 height 5
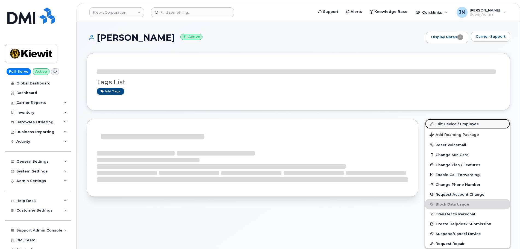
click at [456, 124] on link "Edit Device / Employee" at bounding box center [467, 124] width 85 height 10
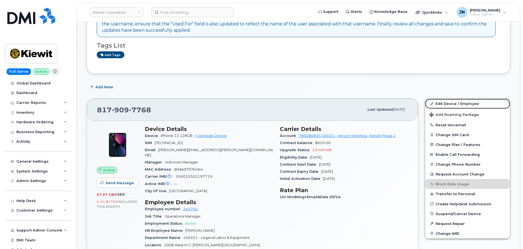
scroll to position [73, 0]
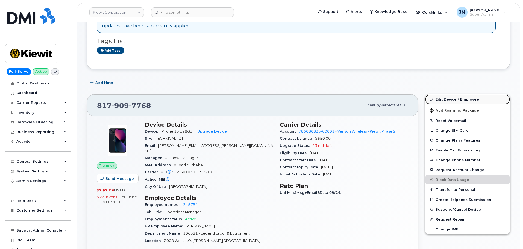
click at [440, 101] on link "Edit Device / Employee" at bounding box center [467, 99] width 85 height 10
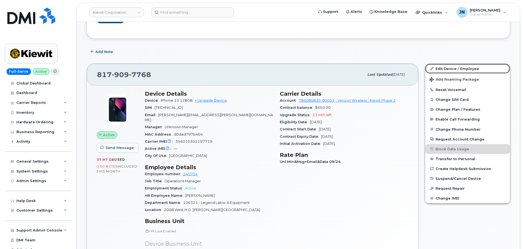
scroll to position [0, 0]
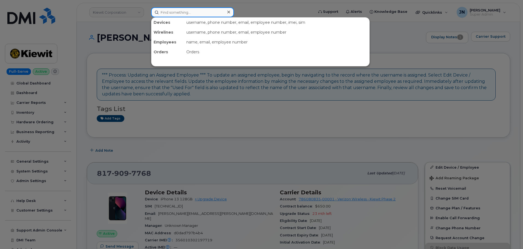
click at [198, 13] on input at bounding box center [192, 12] width 83 height 10
paste input "[PERSON_NAME]"
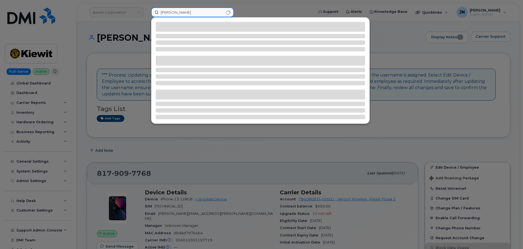
type input "[PERSON_NAME]"
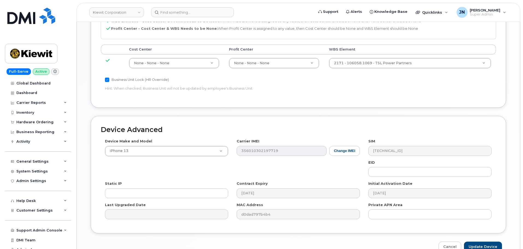
scroll to position [276, 0]
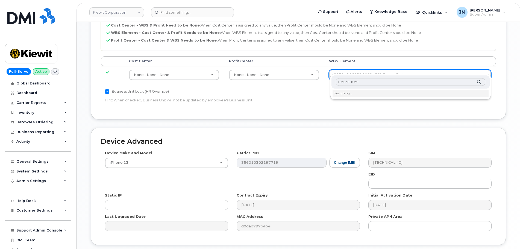
drag, startPoint x: 364, startPoint y: 82, endPoint x: 372, endPoint y: 86, distance: 9.3
click at [365, 82] on input "106058.1069" at bounding box center [410, 82] width 149 height 8
type input "106058.1069"
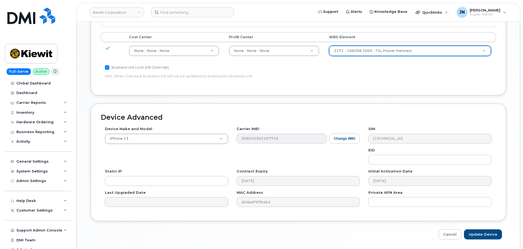
scroll to position [313, 0]
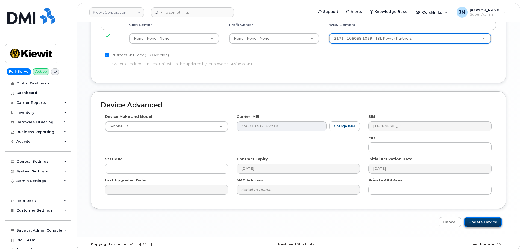
click at [494, 217] on input "Update Device" at bounding box center [483, 222] width 38 height 10
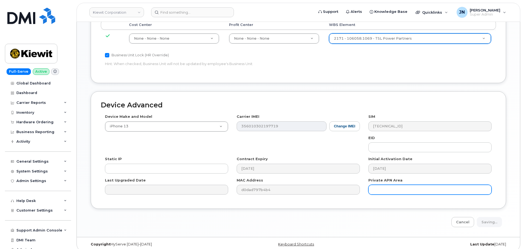
type input "Saving..."
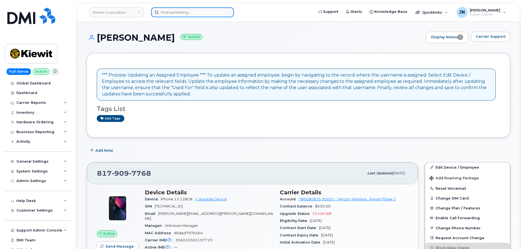
click at [167, 11] on input at bounding box center [192, 12] width 83 height 10
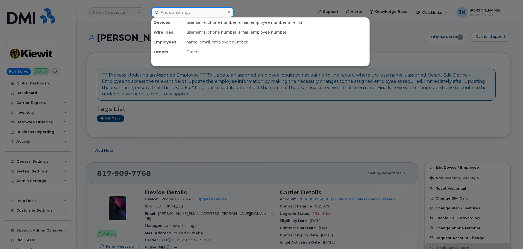
click at [167, 11] on input at bounding box center [192, 12] width 83 height 10
paste input "[PERSON_NAME]"
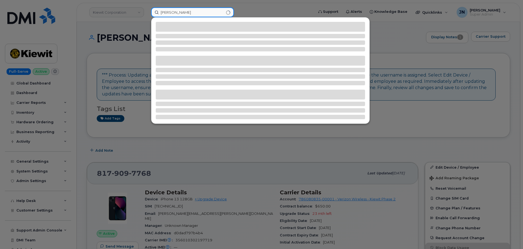
type input "[PERSON_NAME]"
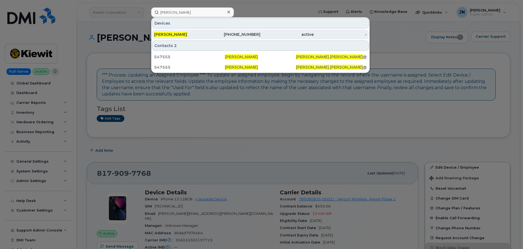
click at [247, 34] on div "[PHONE_NUMBER]" at bounding box center [233, 34] width 53 height 5
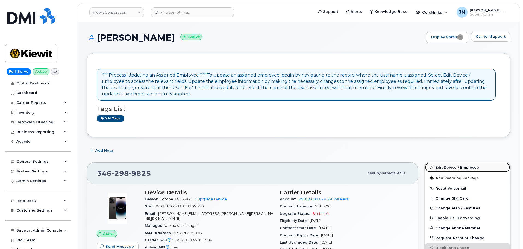
click at [453, 165] on link "Edit Device / Employee" at bounding box center [467, 167] width 85 height 10
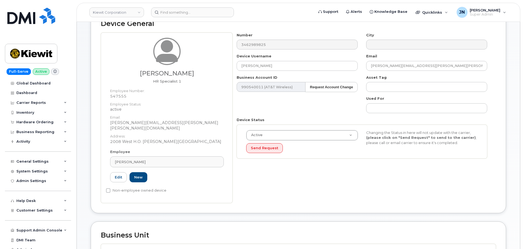
scroll to position [182, 0]
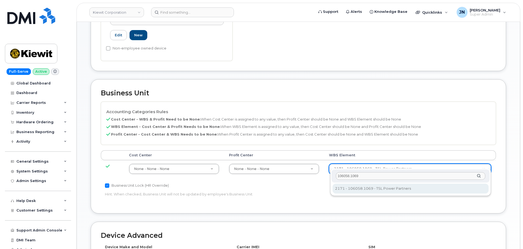
type input "106058.1069"
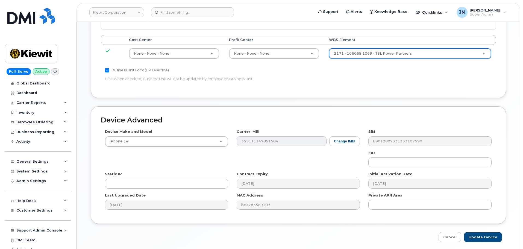
scroll to position [313, 0]
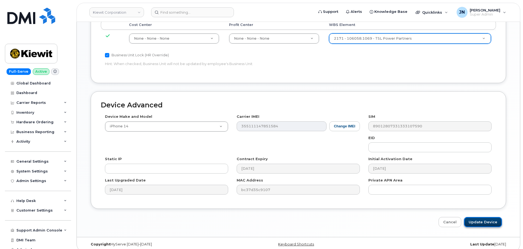
click at [474, 217] on input "Update Device" at bounding box center [483, 222] width 38 height 10
type input "Saving..."
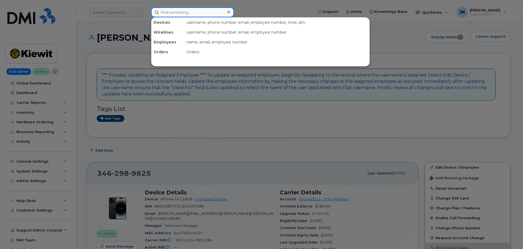
click at [202, 14] on input at bounding box center [192, 12] width 83 height 10
paste input "[PERSON_NAME]"
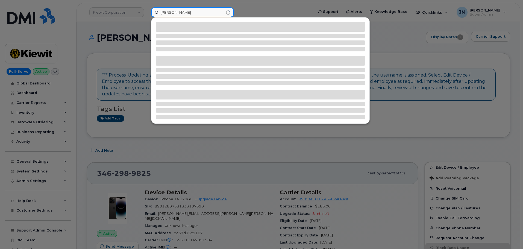
type input "[PERSON_NAME]"
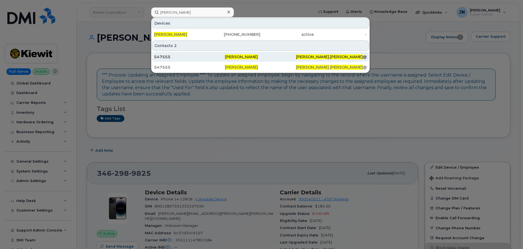
click at [255, 56] on div "[PERSON_NAME]" at bounding box center [260, 56] width 71 height 5
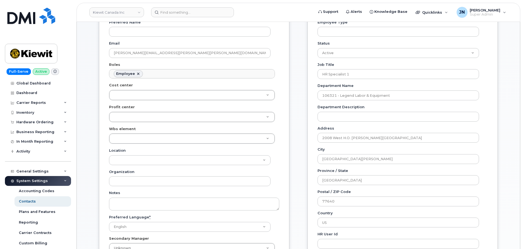
scroll to position [109, 0]
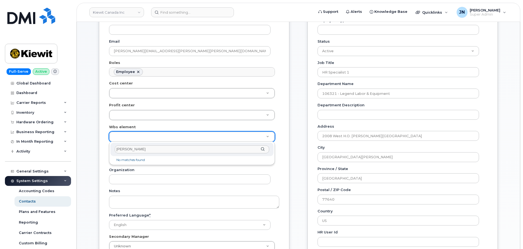
type input "[PERSON_NAME]"
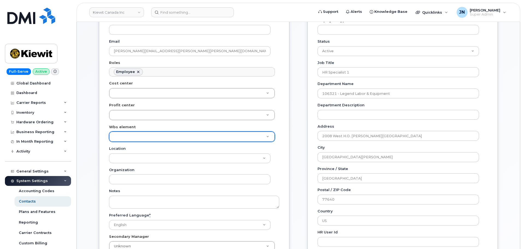
paste input "106058.1069"
type input "106058.1069"
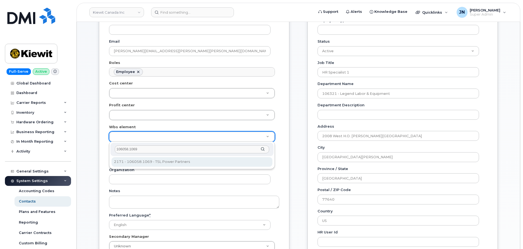
type input "33473881"
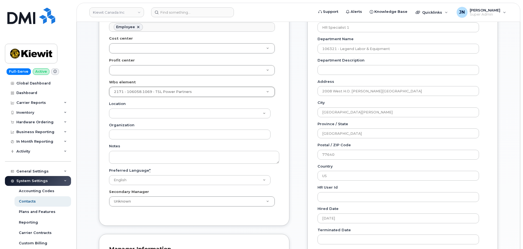
scroll to position [255, 0]
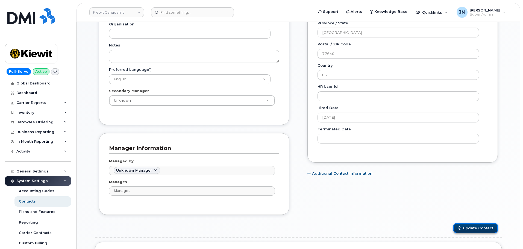
click at [481, 227] on button "Update Contact" at bounding box center [475, 228] width 45 height 10
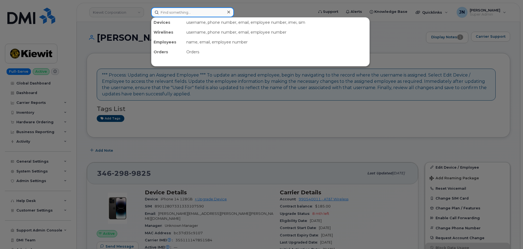
paste input "[PERSON_NAME]"
click at [196, 11] on input at bounding box center [192, 12] width 83 height 10
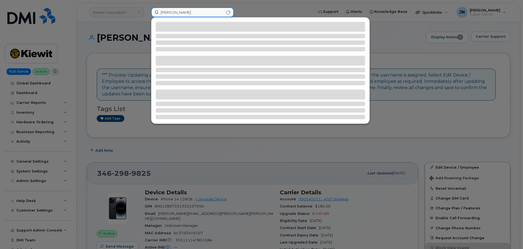
type input "[PERSON_NAME]"
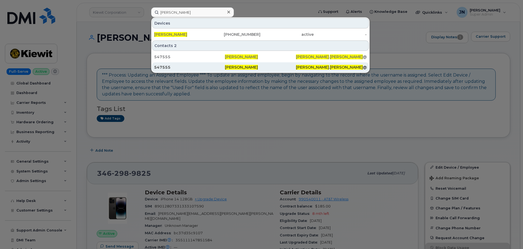
click at [245, 67] on span "[PERSON_NAME]" at bounding box center [241, 67] width 33 height 5
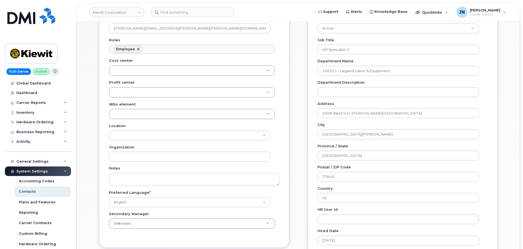
scroll to position [146, 0]
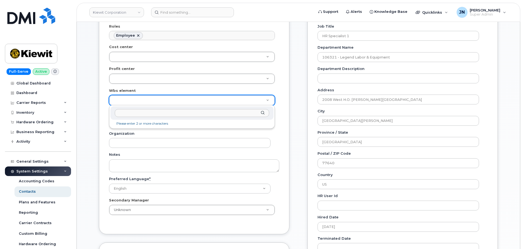
drag, startPoint x: 150, startPoint y: 98, endPoint x: 156, endPoint y: 101, distance: 6.4
type input "106058.1069"
type input "33474431"
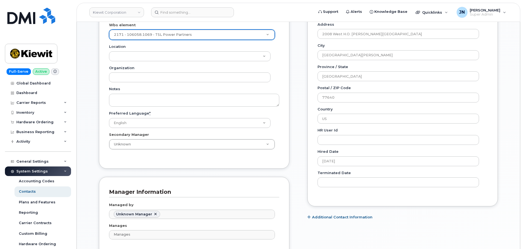
scroll to position [328, 0]
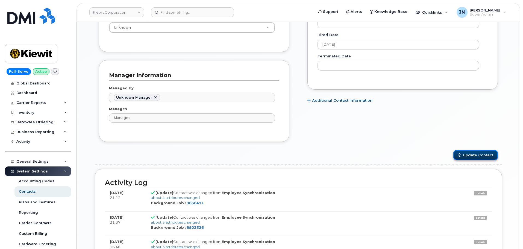
click at [473, 153] on button "Update Contact" at bounding box center [475, 155] width 45 height 10
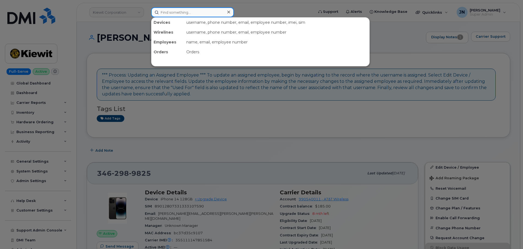
click at [180, 9] on input at bounding box center [192, 12] width 83 height 10
paste input "[PERSON_NAME]"
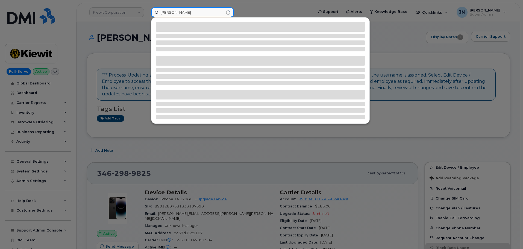
type input "[PERSON_NAME]"
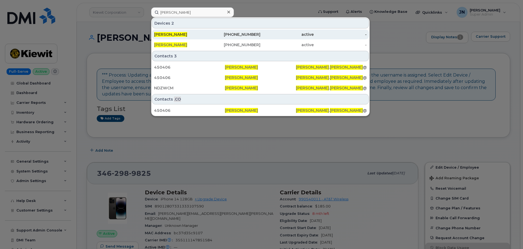
click at [259, 34] on div "409-529-6993" at bounding box center [233, 34] width 53 height 5
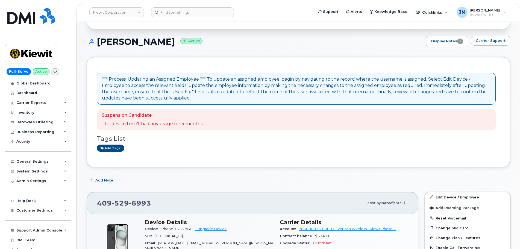
scroll to position [109, 0]
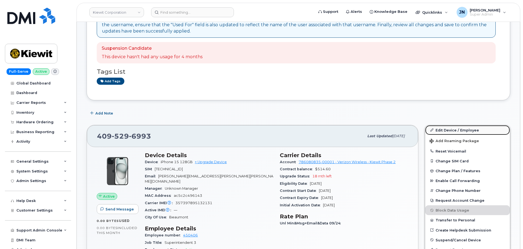
click at [461, 132] on link "Edit Device / Employee" at bounding box center [467, 130] width 85 height 10
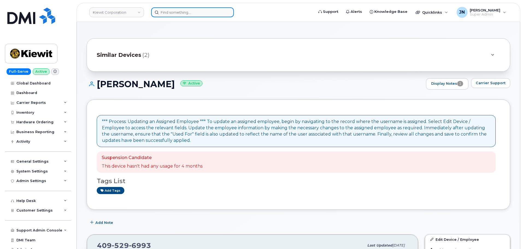
click at [182, 11] on input at bounding box center [192, 12] width 83 height 10
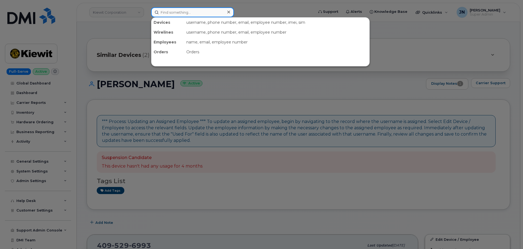
paste input "[PERSON_NAME]"
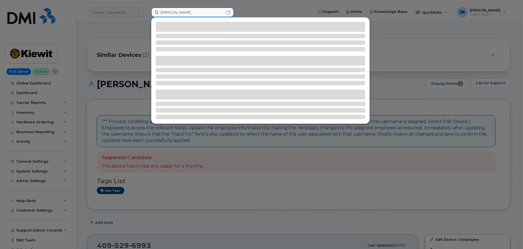
type input "[PERSON_NAME]"
click at [483, 208] on div at bounding box center [261, 124] width 523 height 249
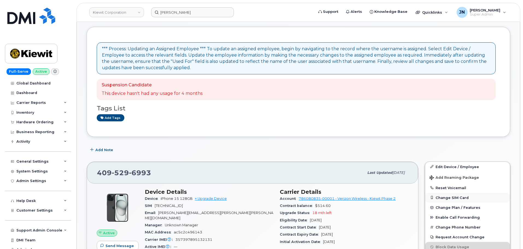
scroll to position [73, 0]
click at [455, 167] on link "Edit Device / Employee" at bounding box center [467, 167] width 85 height 10
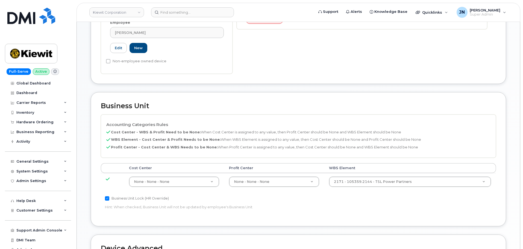
scroll to position [255, 0]
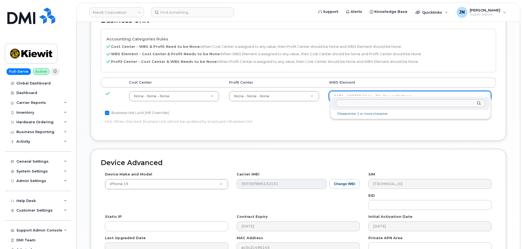
click at [372, 100] on input "text" at bounding box center [410, 103] width 149 height 8
paste input "106004.2262"
type input "106004.2262"
type input "30249370"
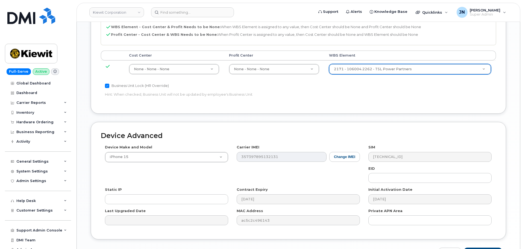
scroll to position [313, 0]
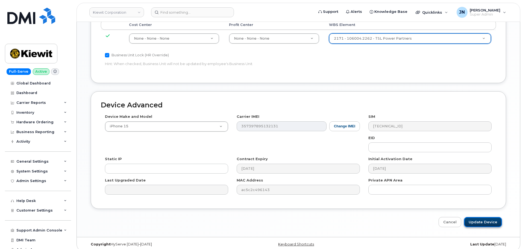
click at [477, 217] on input "Update Device" at bounding box center [483, 222] width 38 height 10
type input "Saving..."
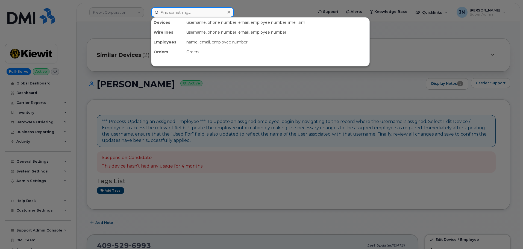
paste input "[PERSON_NAME]"
click at [167, 12] on input at bounding box center [192, 12] width 83 height 10
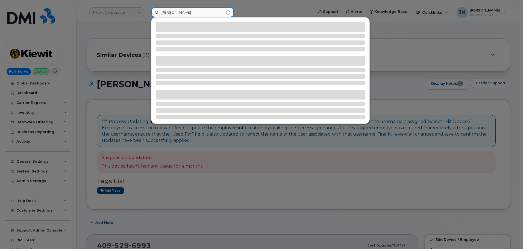
type input "[PERSON_NAME]"
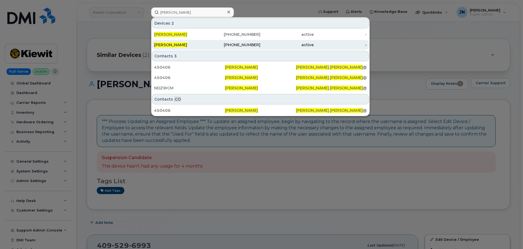
click at [212, 46] on div "813-545-4790" at bounding box center [233, 44] width 53 height 5
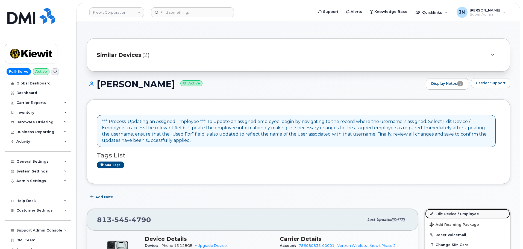
click at [450, 212] on link "Edit Device / Employee" at bounding box center [467, 214] width 85 height 10
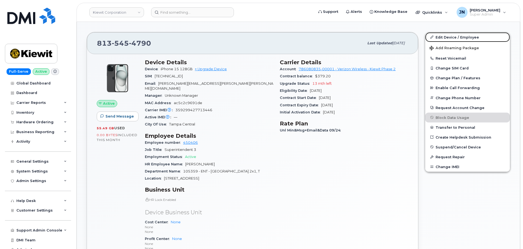
scroll to position [182, 0]
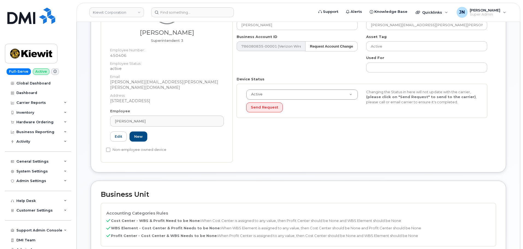
scroll to position [219, 0]
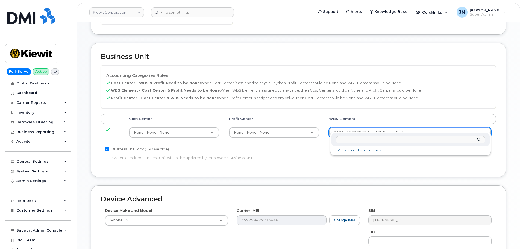
click at [367, 143] on input "text" at bounding box center [410, 140] width 149 height 8
paste input "106004.2262"
type input "106004.2262"
type input "30249370"
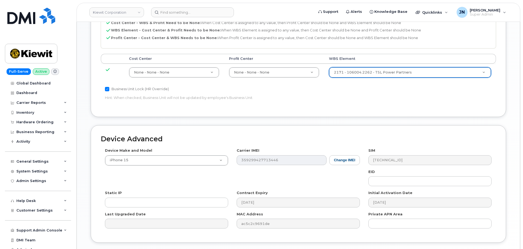
scroll to position [313, 0]
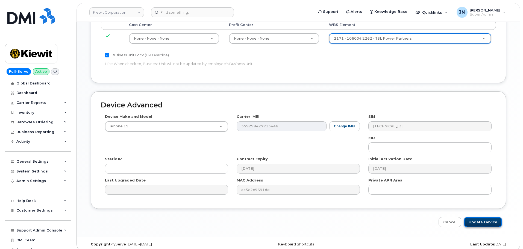
click at [488, 219] on input "Update Device" at bounding box center [483, 222] width 38 height 10
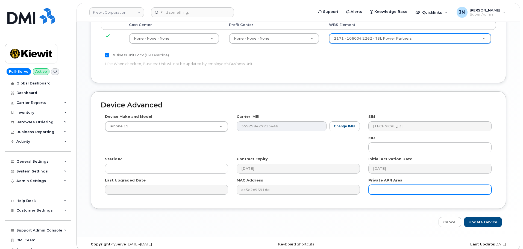
type input "Saving..."
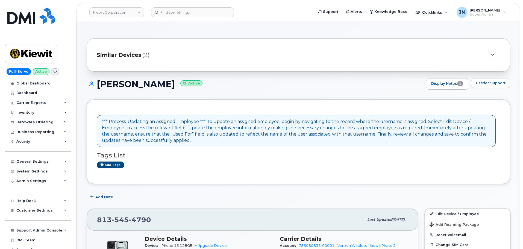
copy h1 "[PERSON_NAME]"
drag, startPoint x: 97, startPoint y: 83, endPoint x: 177, endPoint y: 87, distance: 79.9
click at [177, 87] on h1 "Brandon Freeman Active" at bounding box center [255, 84] width 337 height 10
click at [184, 14] on input at bounding box center [192, 12] width 83 height 10
paste input "[PERSON_NAME]"
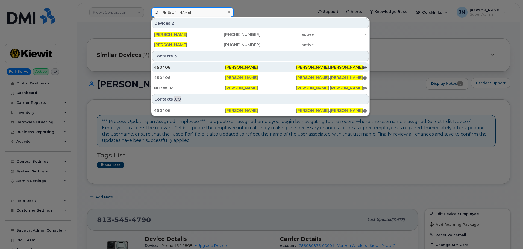
type input "[PERSON_NAME]"
drag, startPoint x: 216, startPoint y: 66, endPoint x: 231, endPoint y: 70, distance: 15.3
click at [216, 66] on div "450406" at bounding box center [189, 66] width 71 height 5
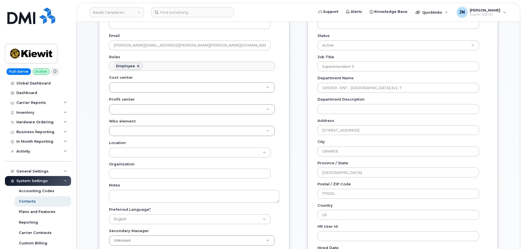
scroll to position [146, 0]
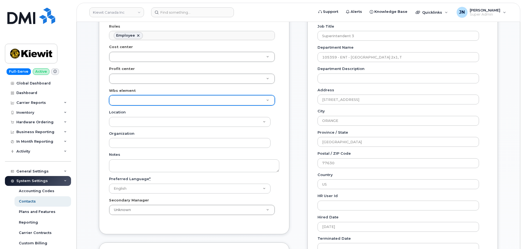
paste input "[PERSON_NAME]"
type input "[PERSON_NAME]"
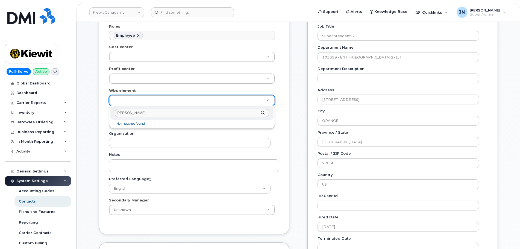
type input "[PERSON_NAME]"
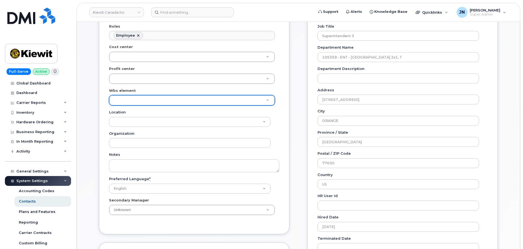
paste input "106004.2262"
type input "106004.2262"
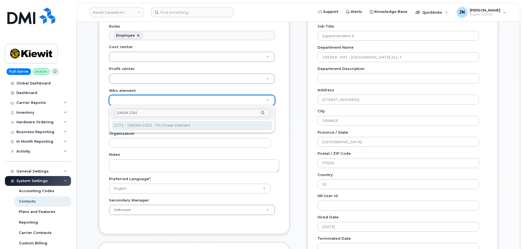
type input "29579956"
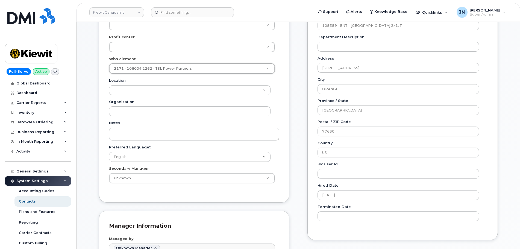
scroll to position [292, 0]
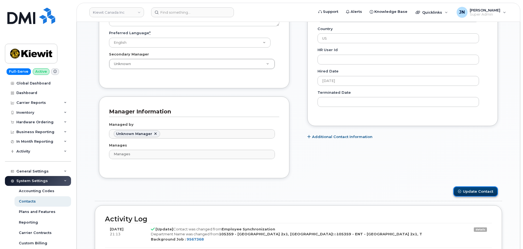
click at [491, 189] on button "Update Contact" at bounding box center [475, 191] width 45 height 10
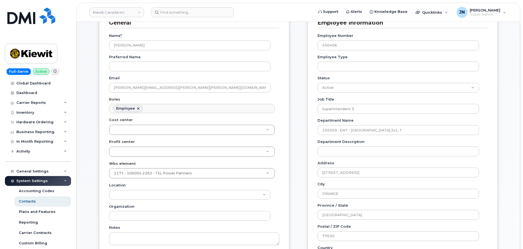
scroll to position [0, 0]
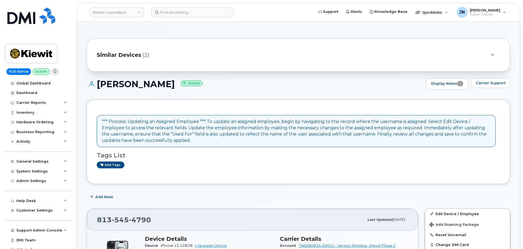
copy h1 "[PERSON_NAME]"
drag, startPoint x: 99, startPoint y: 82, endPoint x: 178, endPoint y: 88, distance: 78.9
click at [178, 88] on h1 "[PERSON_NAME] Active" at bounding box center [255, 84] width 337 height 10
paste input "[PERSON_NAME]"
click at [184, 10] on input "[PERSON_NAME]" at bounding box center [192, 12] width 83 height 10
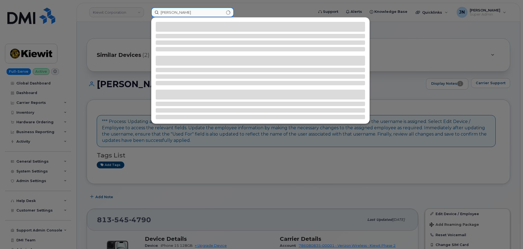
type input "[PERSON_NAME]"
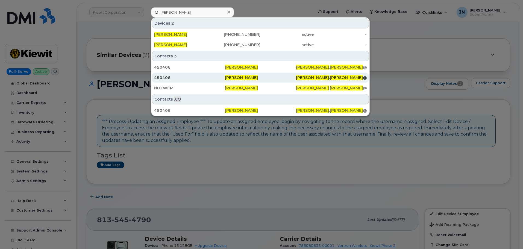
click at [249, 80] on div "[PERSON_NAME]" at bounding box center [260, 77] width 71 height 5
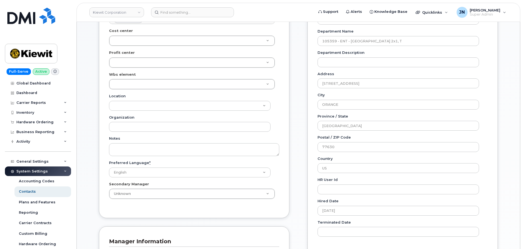
scroll to position [146, 0]
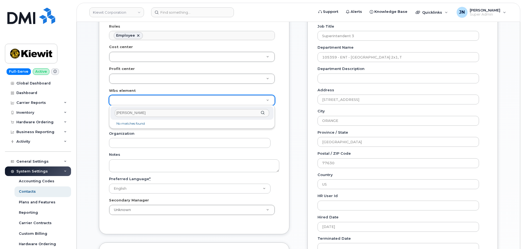
click at [139, 112] on input "[PERSON_NAME]" at bounding box center [192, 113] width 154 height 8
paste input "106004.2262"
type input "106004.2262"
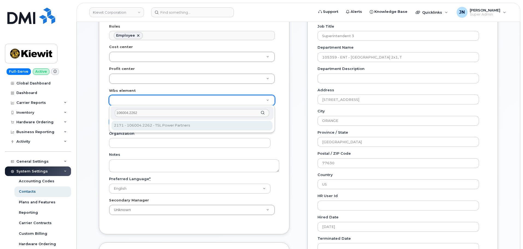
type input "30249370"
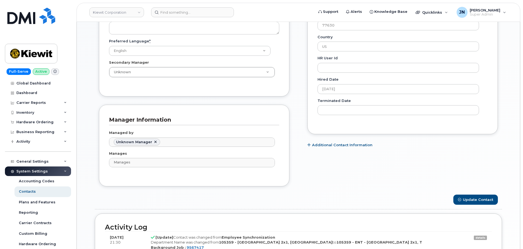
scroll to position [292, 0]
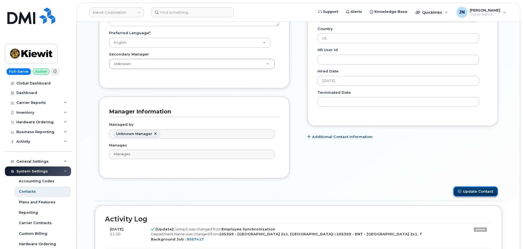
click at [487, 191] on button "Update Contact" at bounding box center [475, 191] width 45 height 10
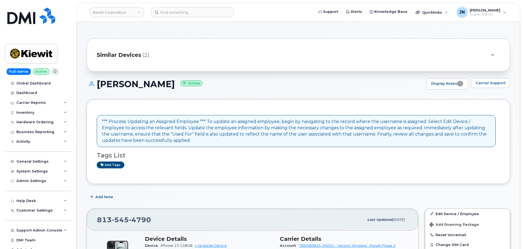
drag, startPoint x: 99, startPoint y: 82, endPoint x: 177, endPoint y: 87, distance: 78.6
click at [177, 87] on h1 "[PERSON_NAME] Active" at bounding box center [255, 84] width 337 height 10
copy h1 "[PERSON_NAME]"
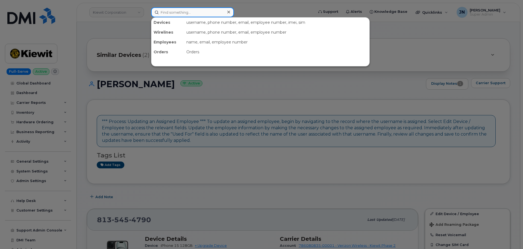
click at [185, 9] on input at bounding box center [192, 12] width 83 height 10
paste input "[PERSON_NAME]"
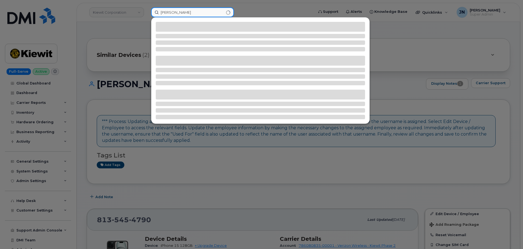
type input "[PERSON_NAME]"
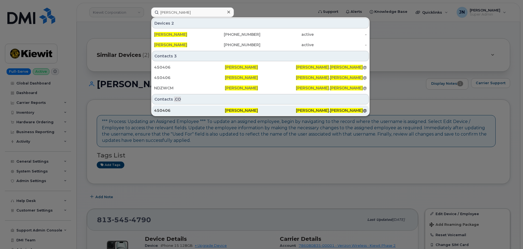
click at [251, 112] on span "[PERSON_NAME]" at bounding box center [241, 110] width 33 height 5
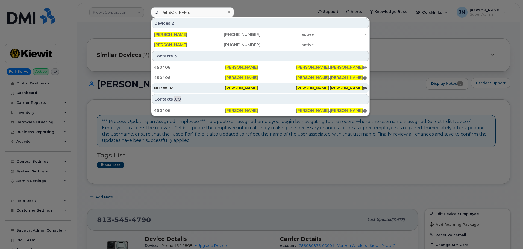
click at [222, 86] on div "NDZWCM" at bounding box center [189, 87] width 71 height 5
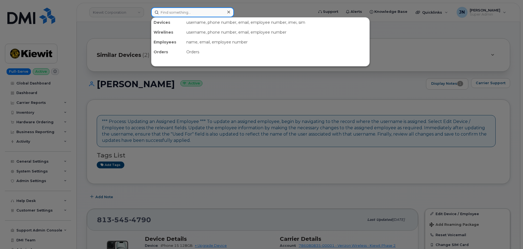
click at [171, 14] on input at bounding box center [192, 12] width 83 height 10
paste input "[PERSON_NAME]"
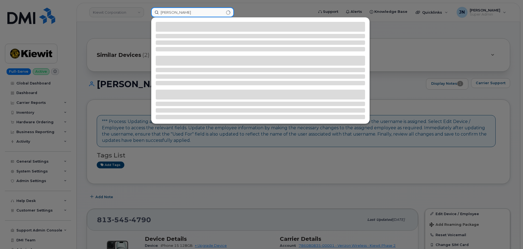
type input "[PERSON_NAME]"
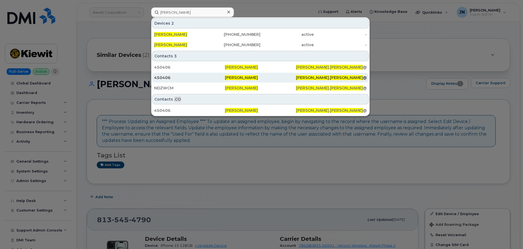
drag, startPoint x: 255, startPoint y: 78, endPoint x: 235, endPoint y: 74, distance: 20.5
click at [255, 78] on span "[PERSON_NAME]" at bounding box center [241, 77] width 33 height 5
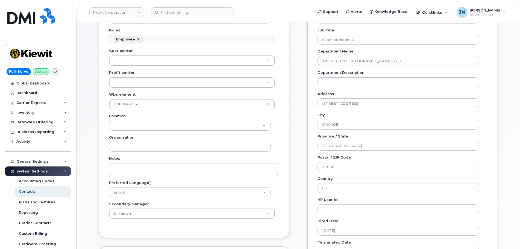
scroll to position [146, 0]
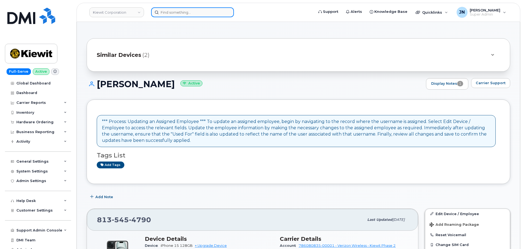
paste input "[PERSON_NAME]"
click at [178, 13] on input "[PERSON_NAME]" at bounding box center [192, 12] width 83 height 10
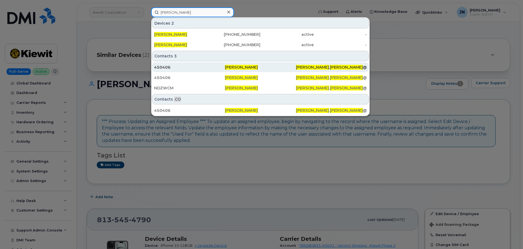
type input "[PERSON_NAME]"
click div "450406"
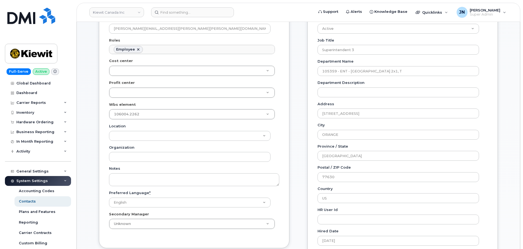
scroll to position [146, 0]
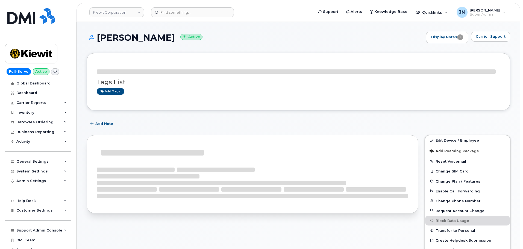
click at [175, 17] on header "[PERSON_NAME] Corporation Support Alerts Knowledge Base Quicklinks Suspend / Ca…" at bounding box center [299, 12] width 444 height 19
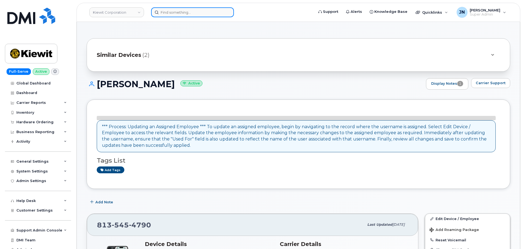
paste input "[PERSON_NAME]"
click at [182, 12] on input at bounding box center [192, 12] width 83 height 10
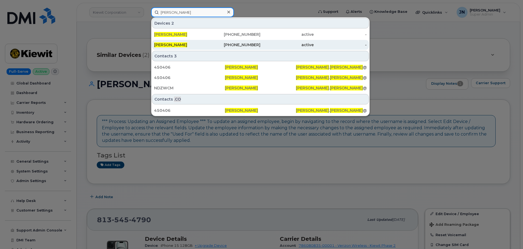
type input "[PERSON_NAME]"
click at [187, 44] on span "[PERSON_NAME]" at bounding box center [170, 44] width 33 height 5
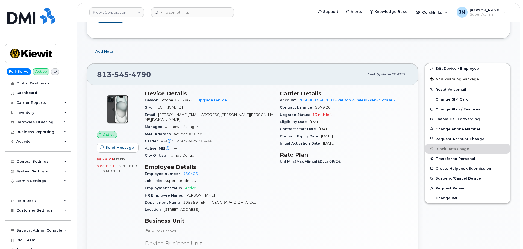
scroll to position [146, 0]
click at [470, 69] on link "Edit Device / Employee" at bounding box center [467, 68] width 85 height 10
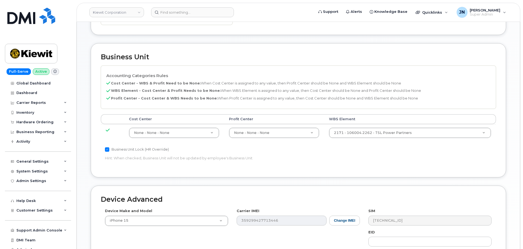
scroll to position [219, 0]
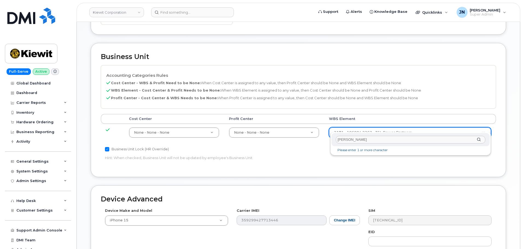
click at [389, 141] on input "[PERSON_NAME]" at bounding box center [410, 140] width 149 height 8
click at [352, 139] on input "[PERSON_NAME]" at bounding box center [410, 140] width 149 height 8
paste input "106004.2262"
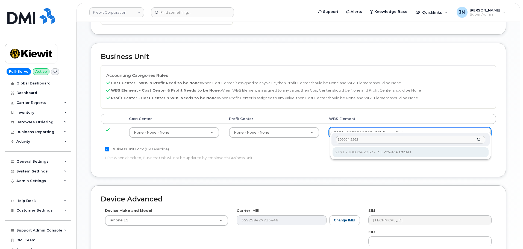
type input "106004.2262"
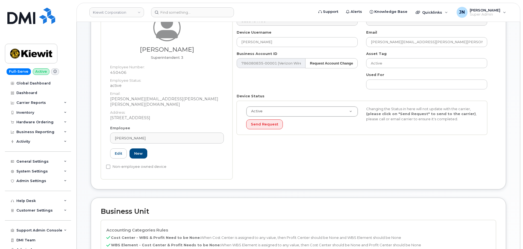
scroll to position [0, 0]
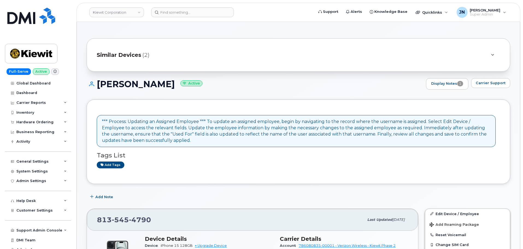
click at [126, 83] on h1 "[PERSON_NAME] Active" at bounding box center [255, 84] width 337 height 10
copy h1 "[PERSON_NAME]"
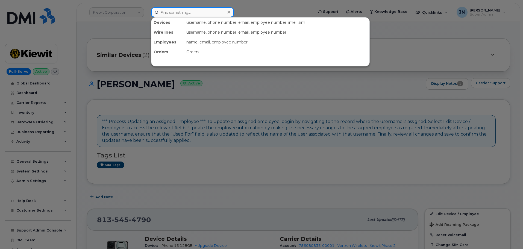
click at [195, 12] on input at bounding box center [192, 12] width 83 height 10
paste input "[PERSON_NAME]"
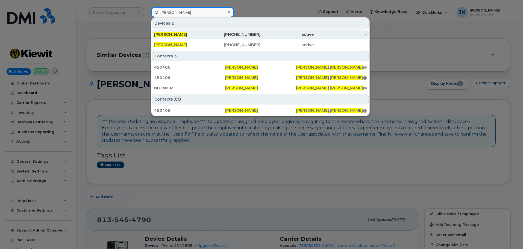
type input "[PERSON_NAME]"
click at [212, 34] on div "[PHONE_NUMBER]" at bounding box center [233, 34] width 53 height 5
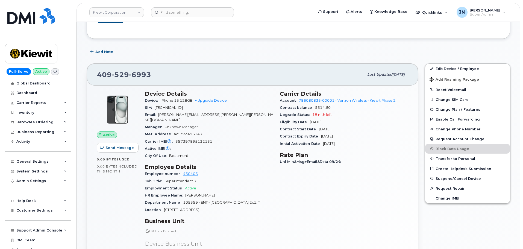
scroll to position [182, 0]
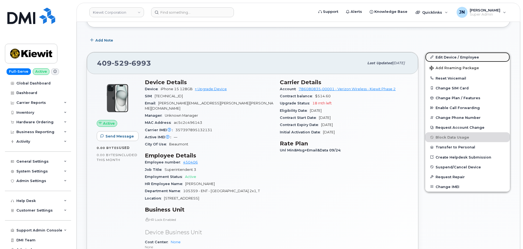
click at [457, 56] on link "Edit Device / Employee" at bounding box center [467, 57] width 85 height 10
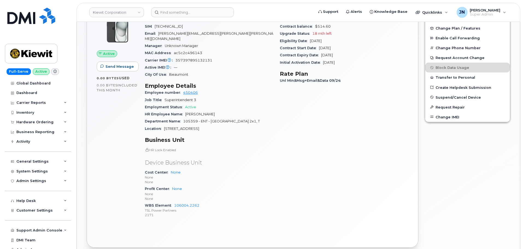
scroll to position [255, 0]
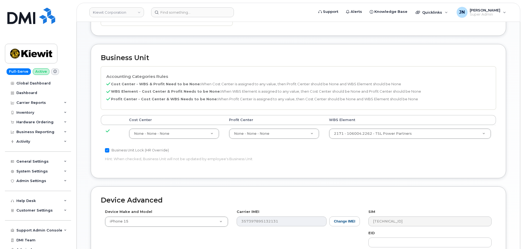
scroll to position [219, 0]
